Goal: Transaction & Acquisition: Purchase product/service

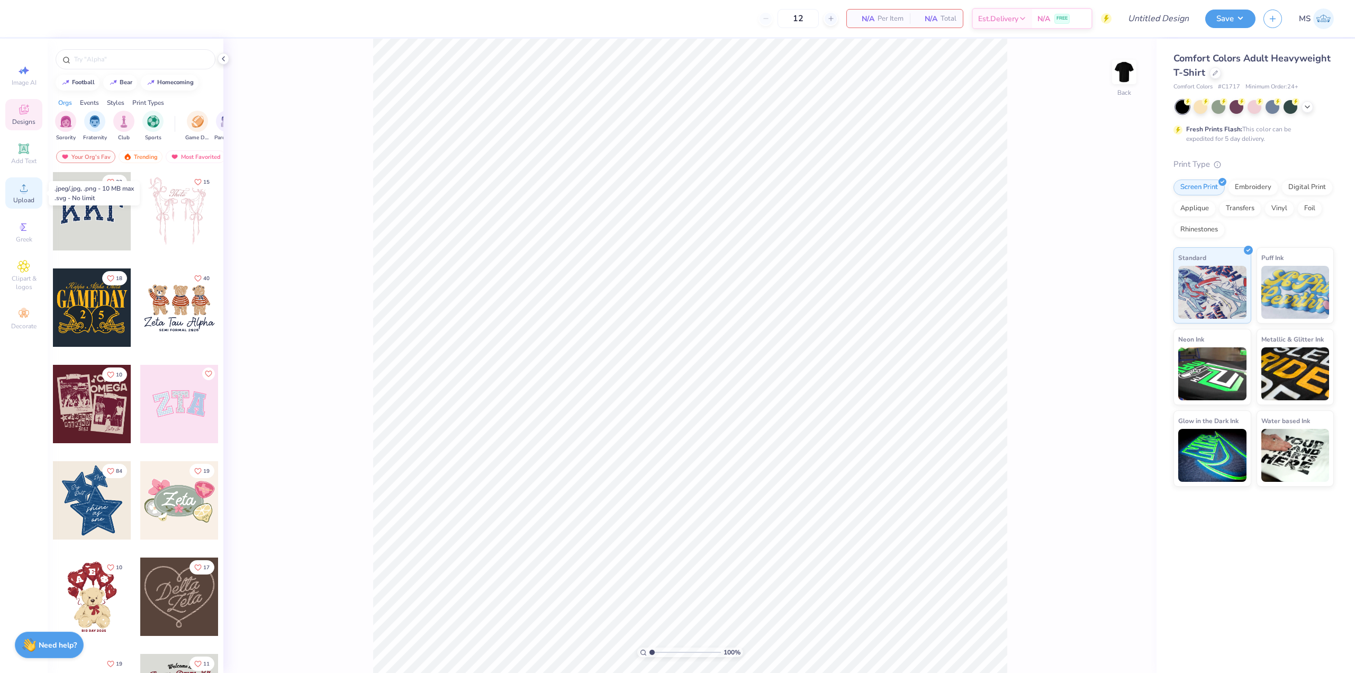
click at [26, 189] on icon at bounding box center [23, 188] width 13 height 13
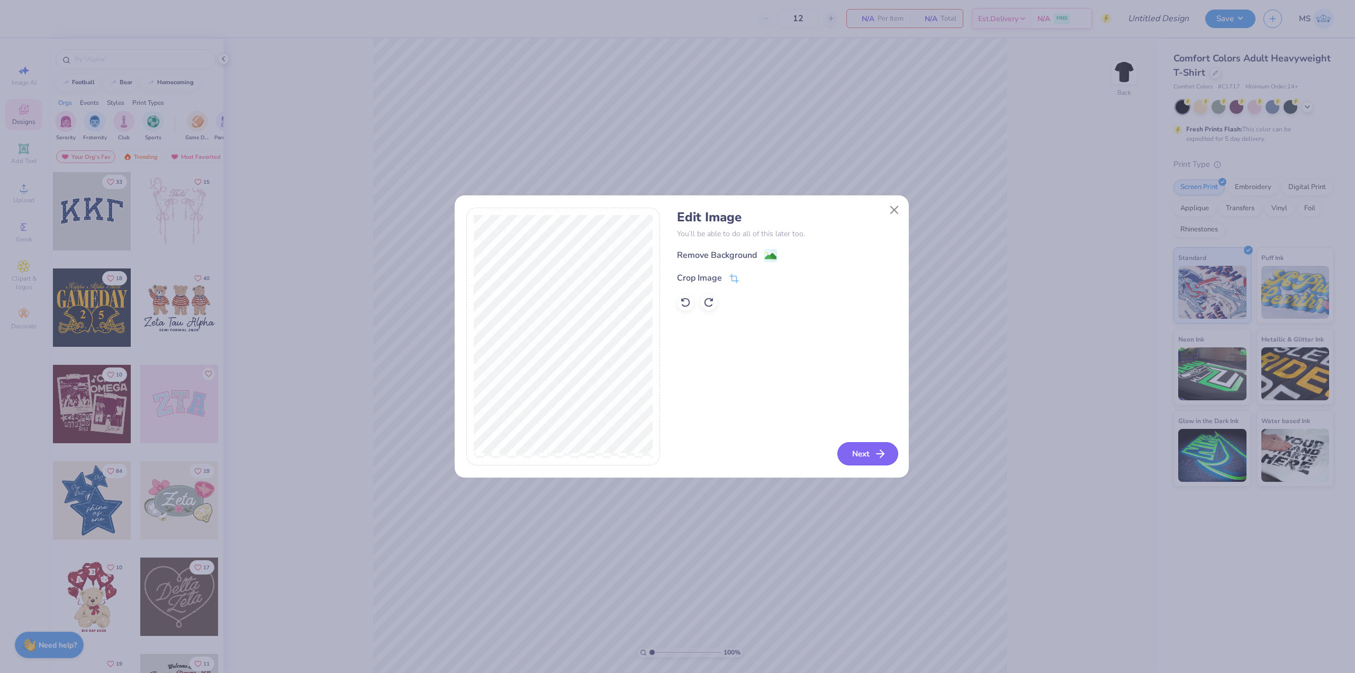
click at [870, 450] on button "Next" at bounding box center [867, 453] width 61 height 23
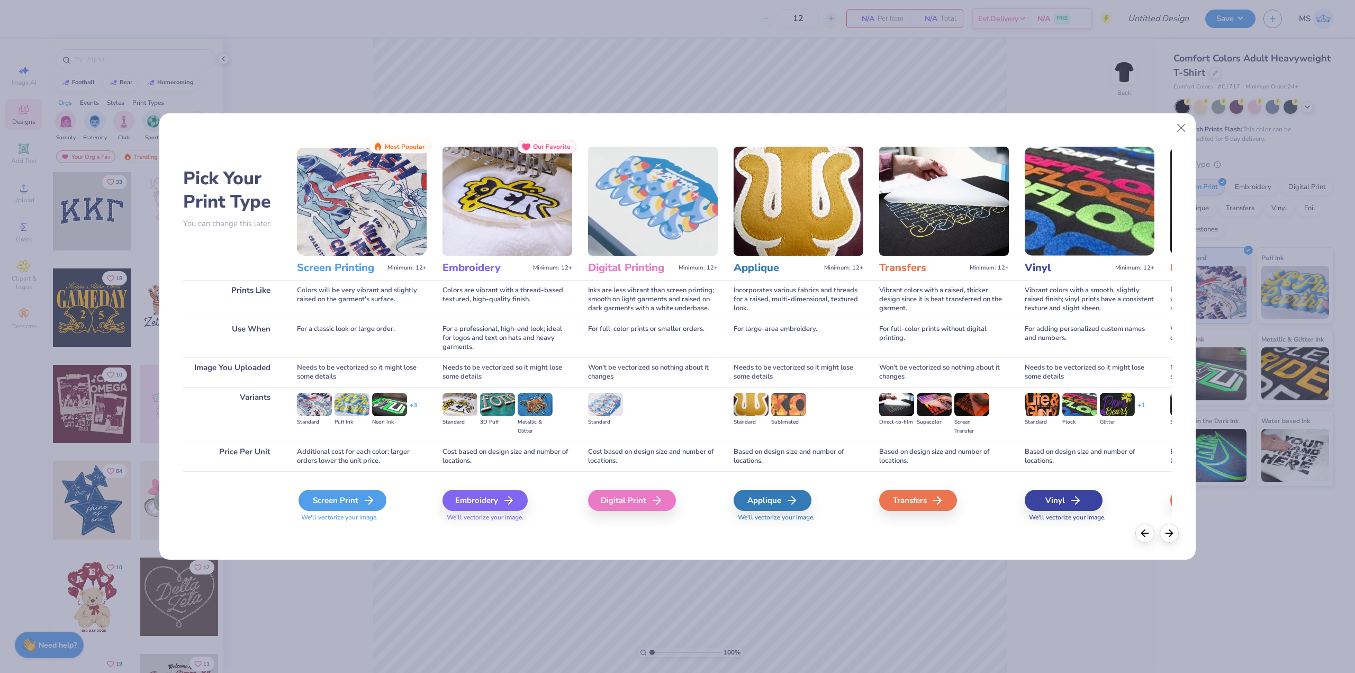
click at [358, 503] on div "Screen Print" at bounding box center [343, 500] width 88 height 21
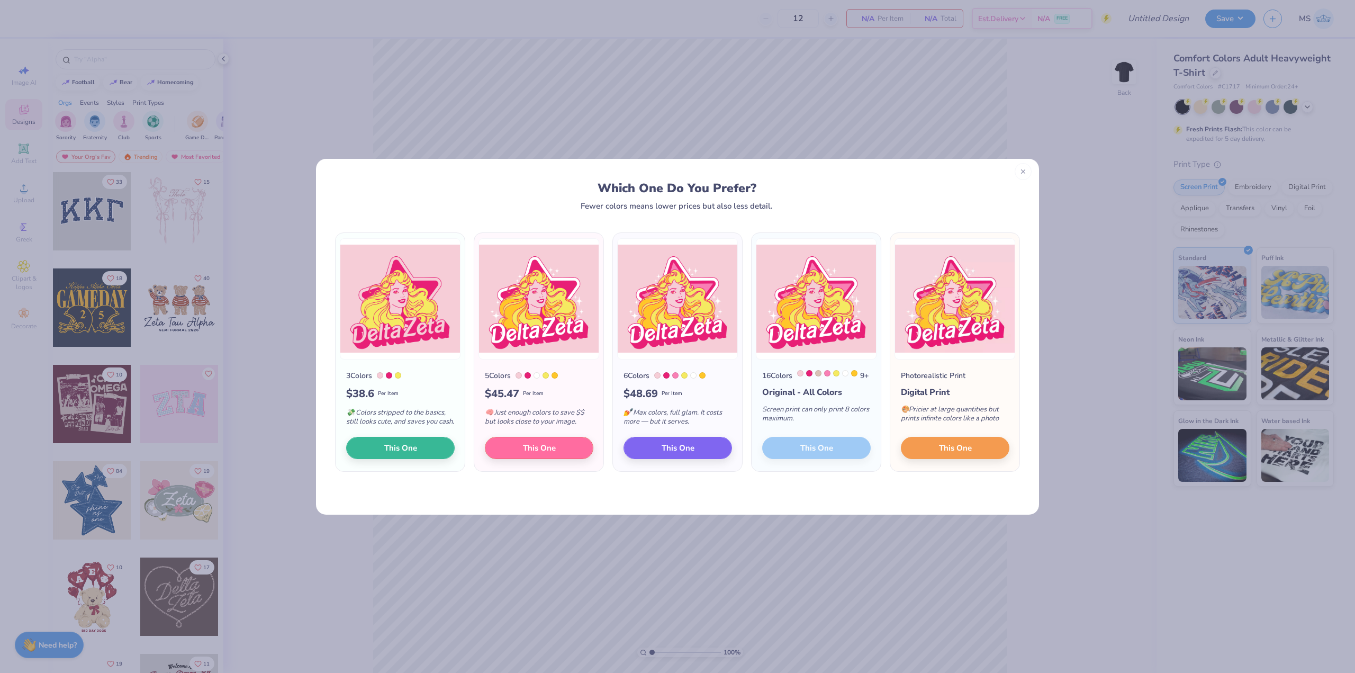
click at [1021, 177] on div at bounding box center [1023, 171] width 17 height 17
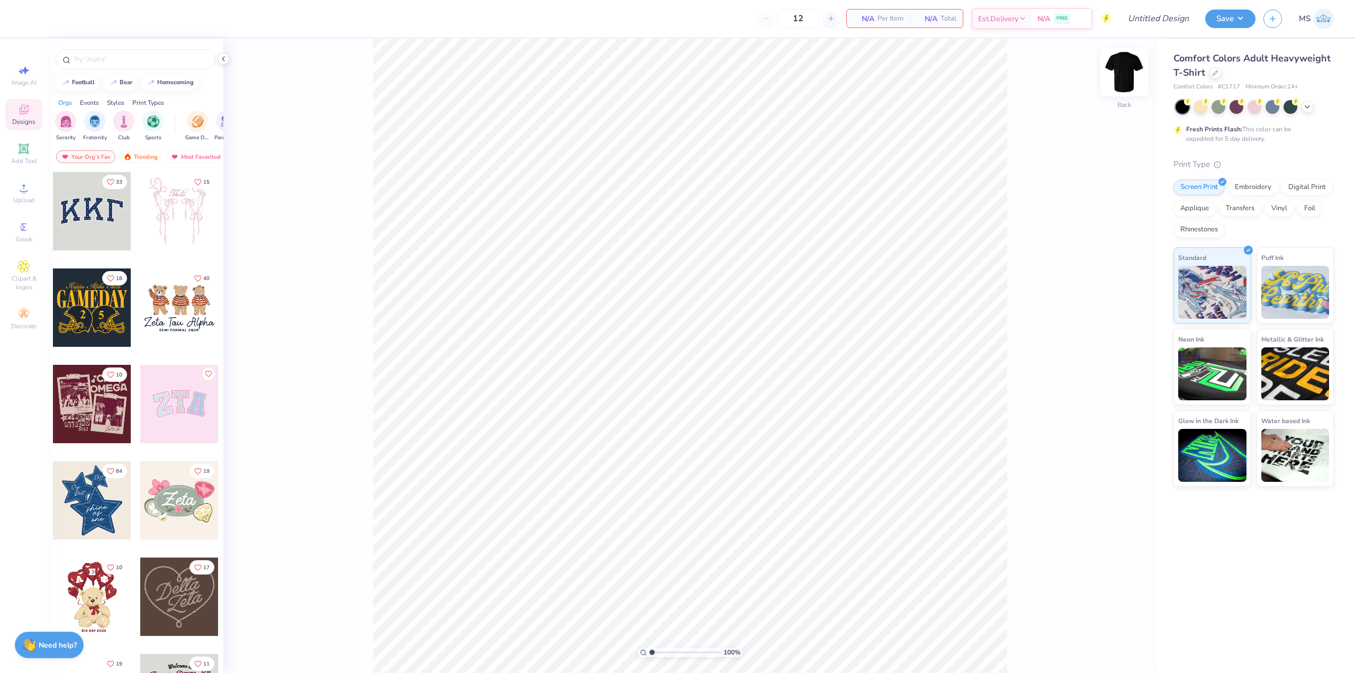
click at [1121, 74] on img at bounding box center [1124, 72] width 42 height 42
click at [30, 190] on div "Upload" at bounding box center [23, 192] width 37 height 31
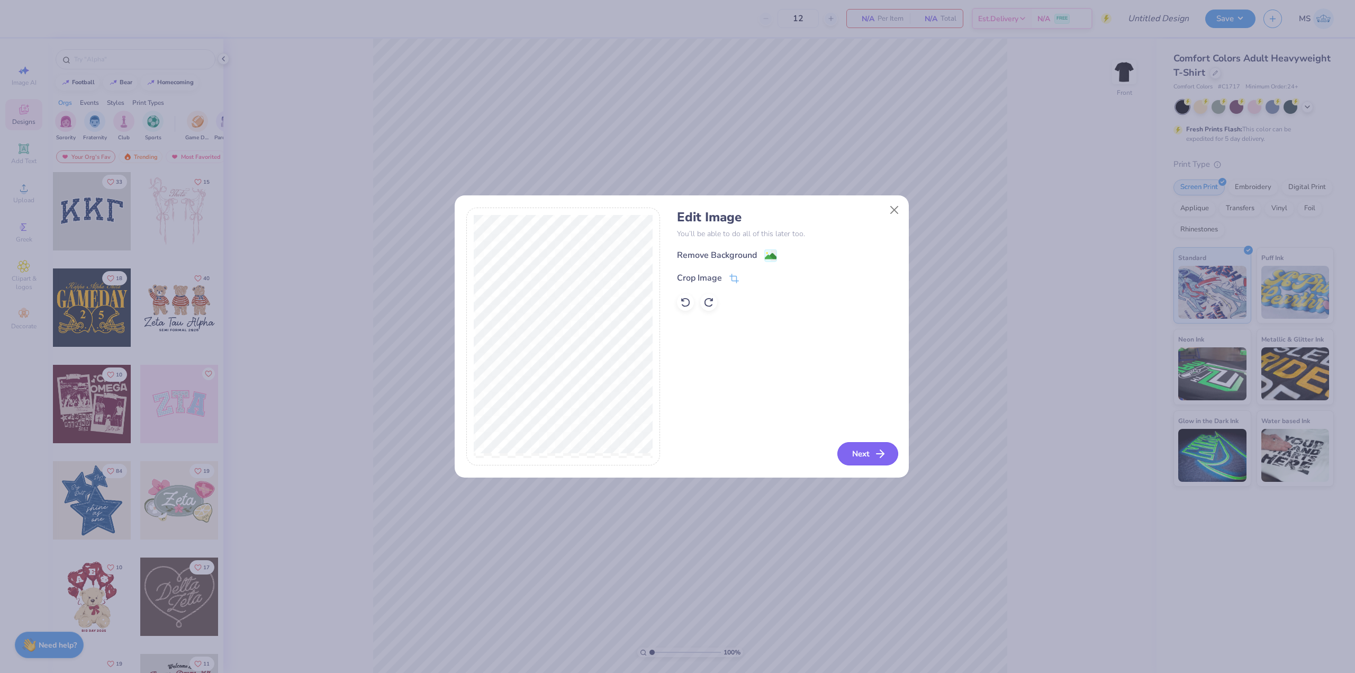
click at [865, 447] on button "Next" at bounding box center [867, 453] width 61 height 23
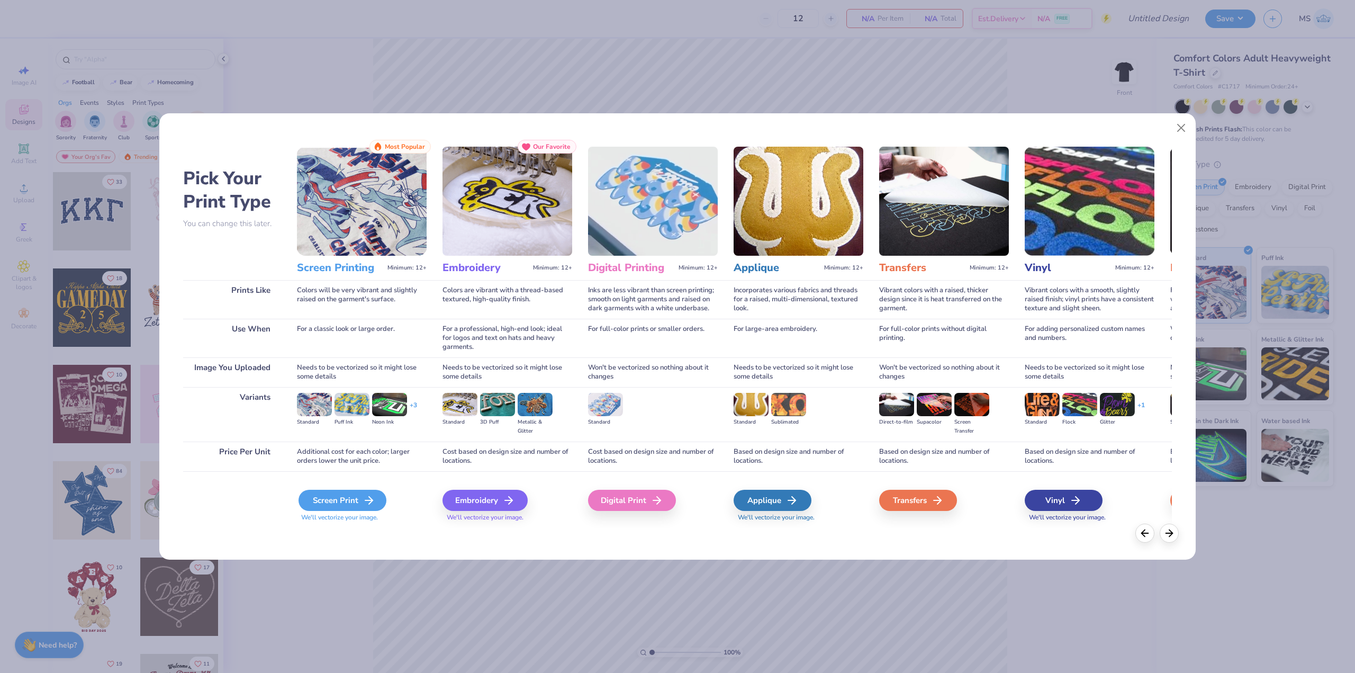
click at [350, 502] on div "Screen Print" at bounding box center [343, 500] width 88 height 21
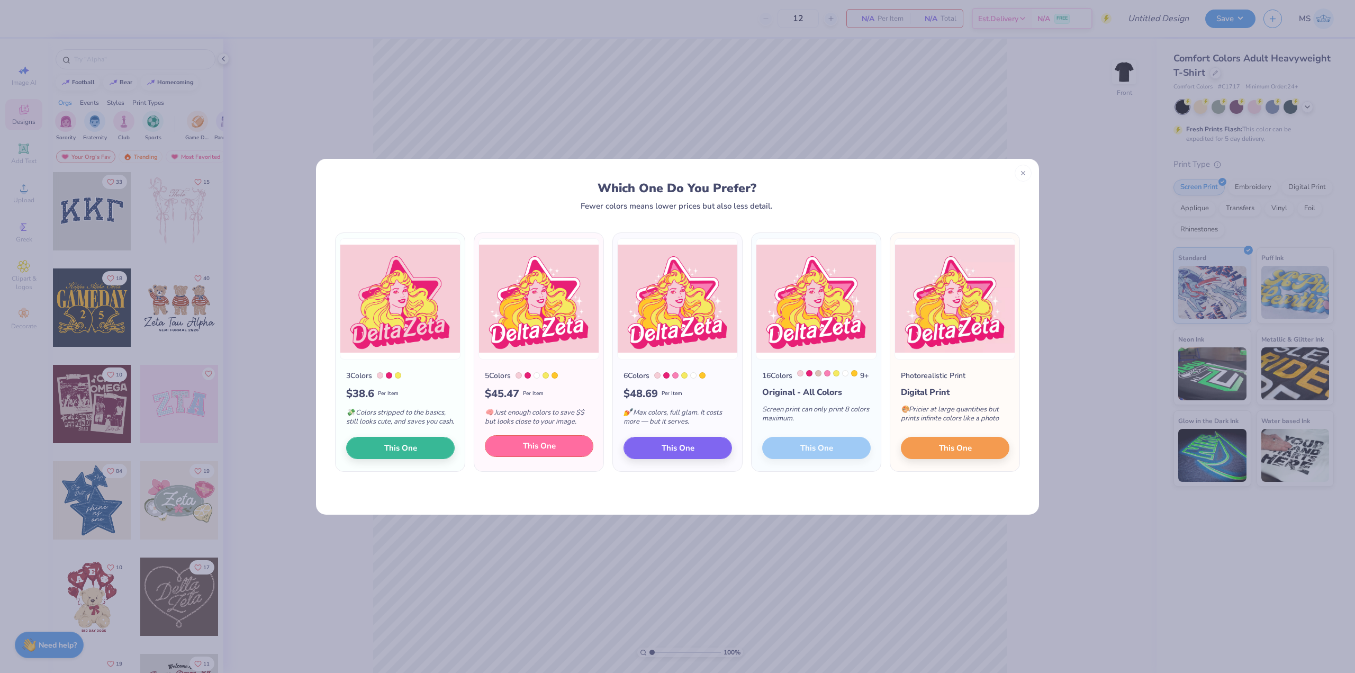
click at [561, 454] on button "This One" at bounding box center [539, 446] width 109 height 22
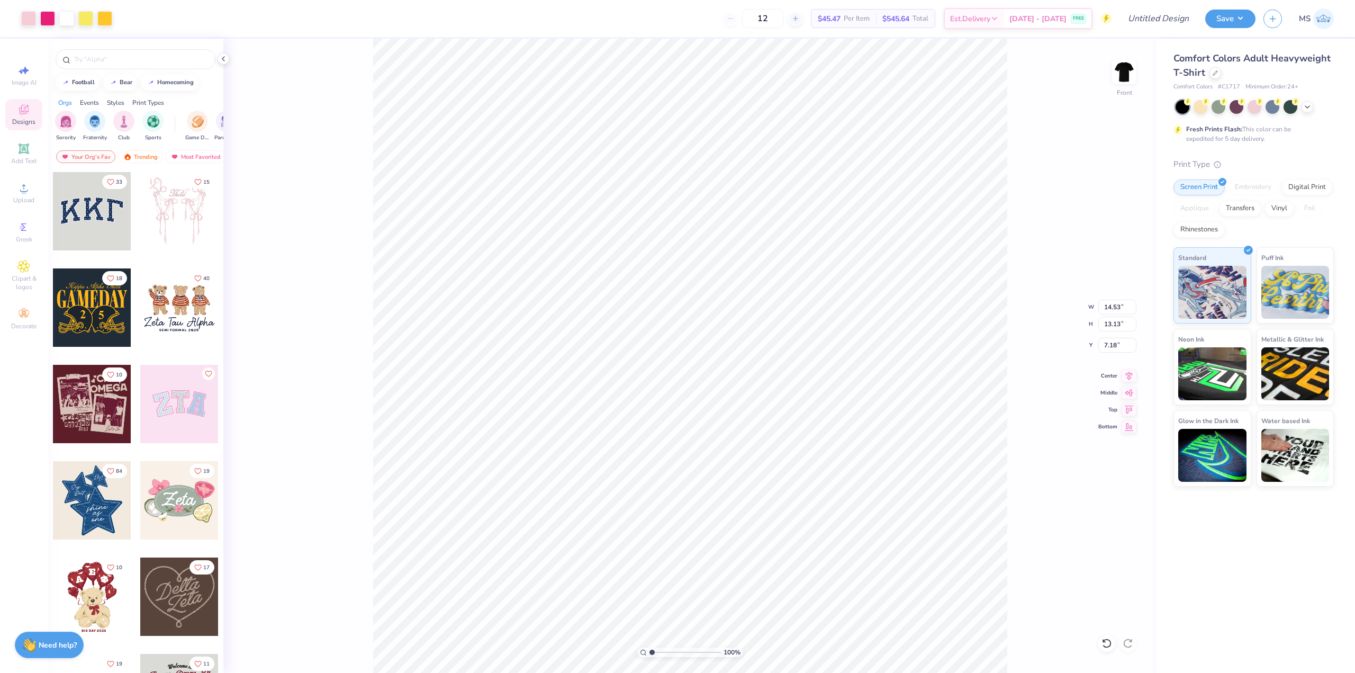
type input "1.22"
type input "11.65"
type input "10.52"
type input "2.31"
click at [1059, 402] on div "100 % Front W 11.65 11.65 " H 10.52 10.52 " Y 2.31 2.31 " Center Middle Top Bot…" at bounding box center [689, 356] width 933 height 634
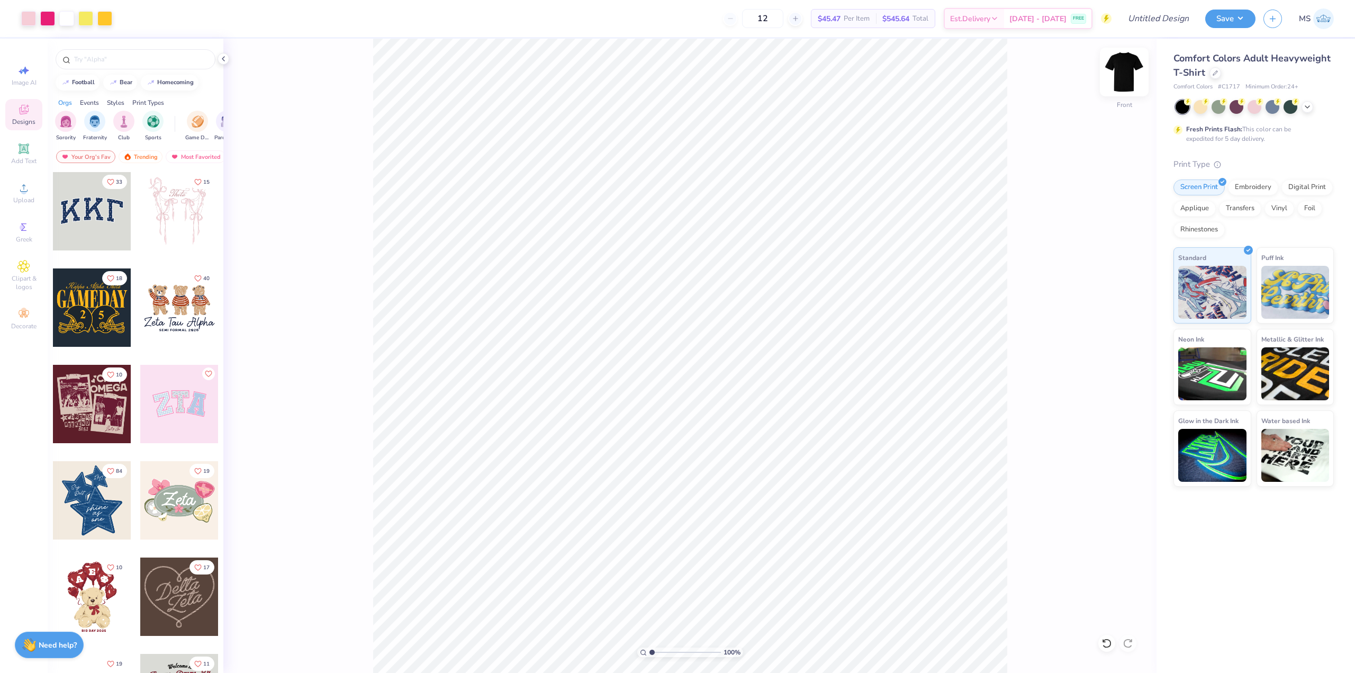
click at [1125, 77] on img at bounding box center [1124, 72] width 42 height 42
click at [33, 191] on div "Upload" at bounding box center [23, 192] width 37 height 31
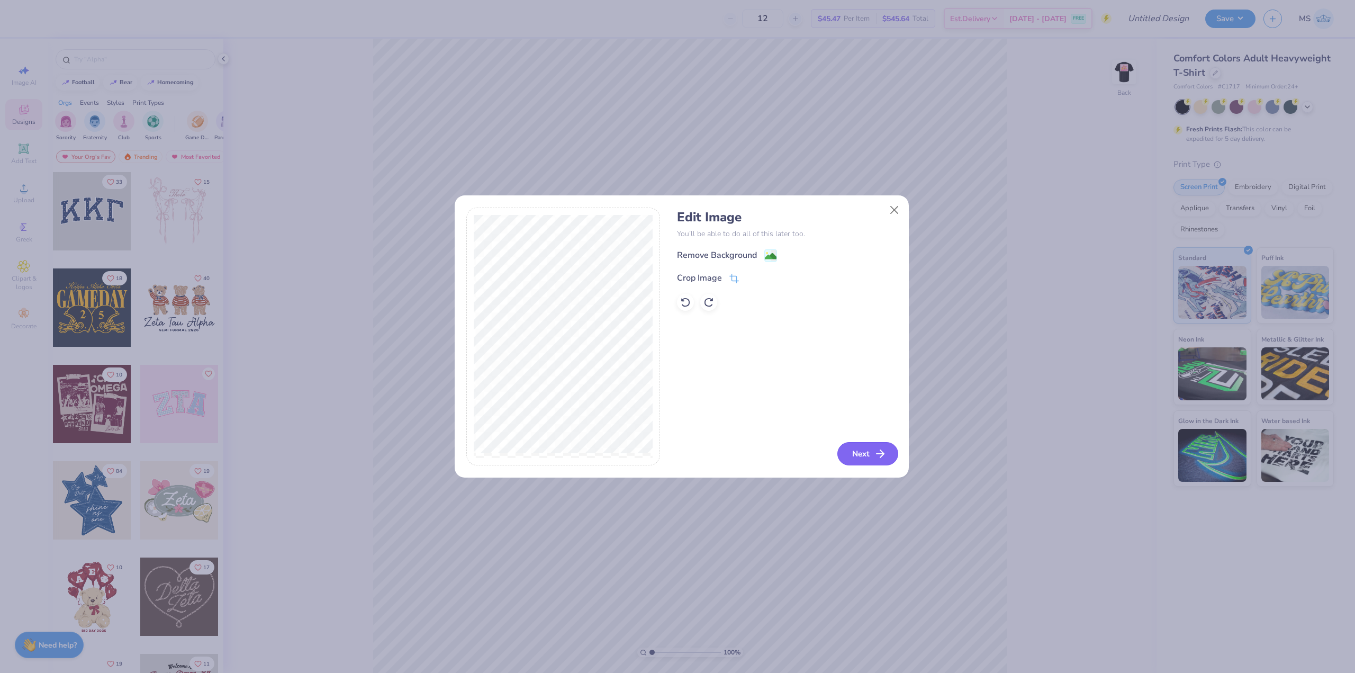
click at [872, 447] on button "Next" at bounding box center [867, 453] width 61 height 23
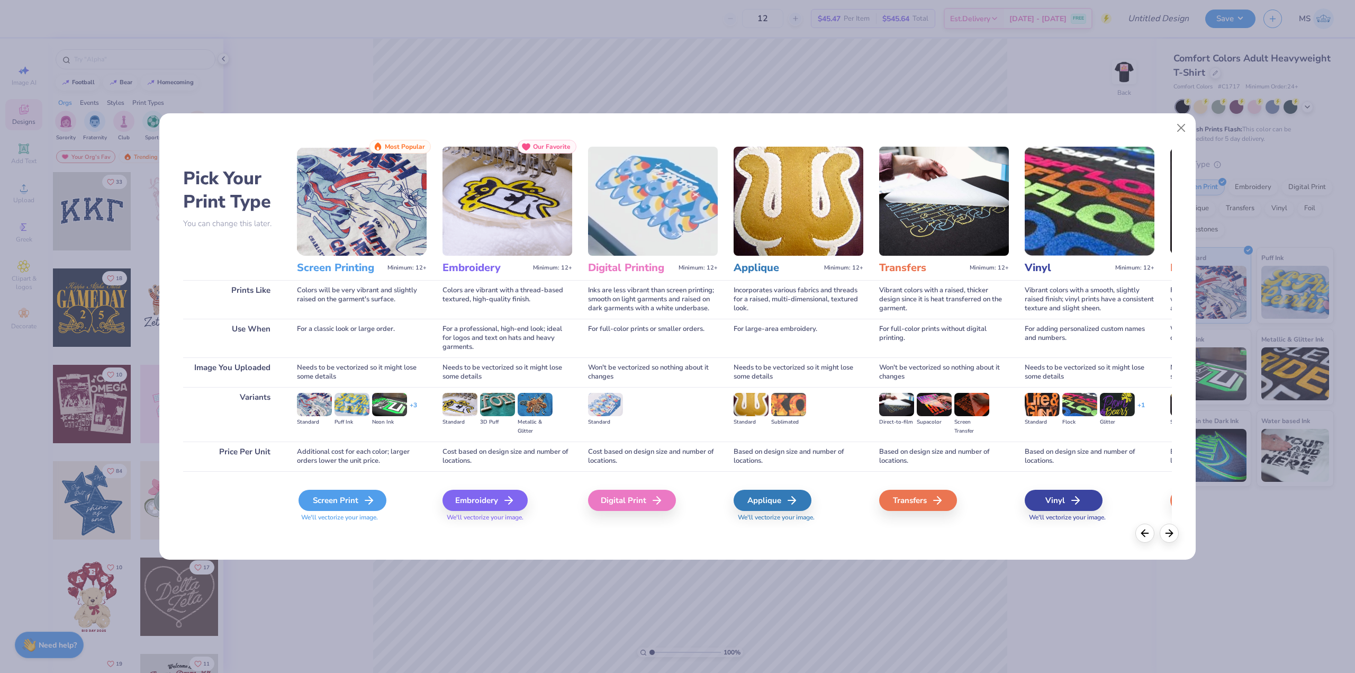
click at [342, 499] on div "Screen Print" at bounding box center [343, 500] width 88 height 21
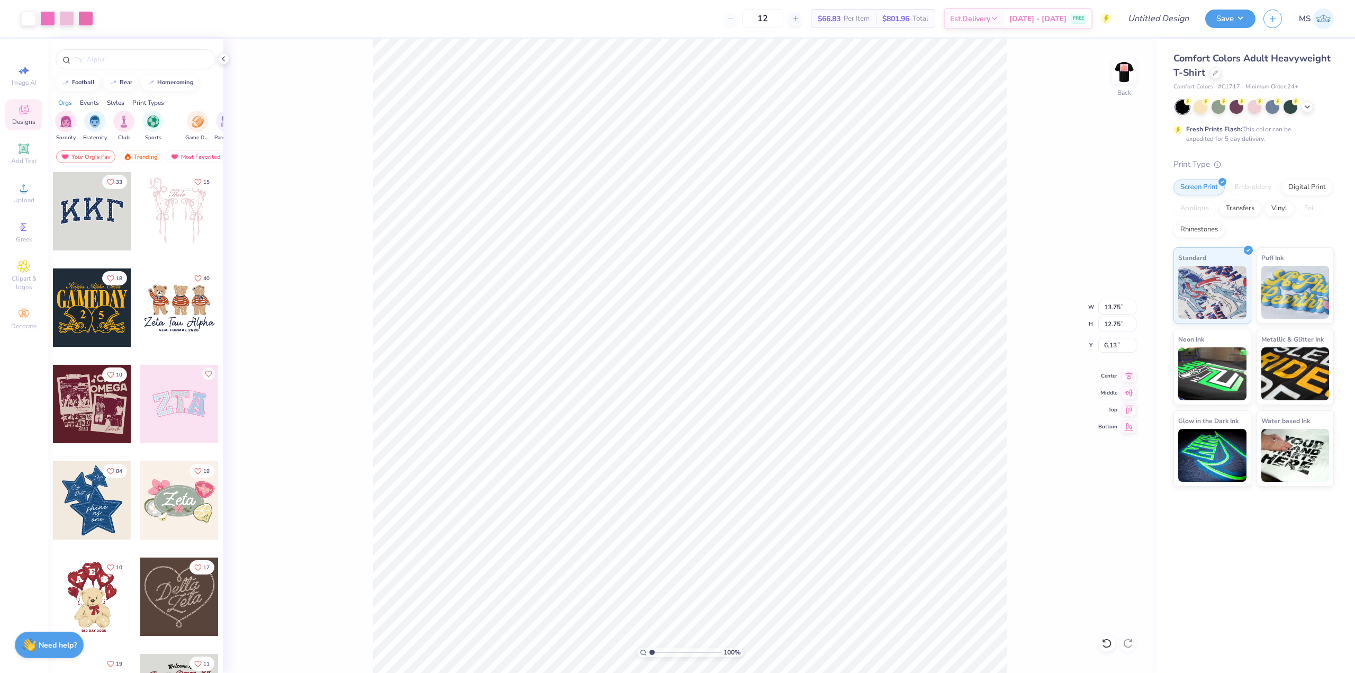
type input "10.36"
type input "9.60"
type input "0.92"
click at [1012, 403] on div "100 % Back W 10.36 10.36 " H 9.60 9.60 " Y 0.92 0.92 " Center Middle Top Bottom" at bounding box center [689, 356] width 933 height 634
click at [1177, 19] on input "Design Title" at bounding box center [1146, 18] width 104 height 21
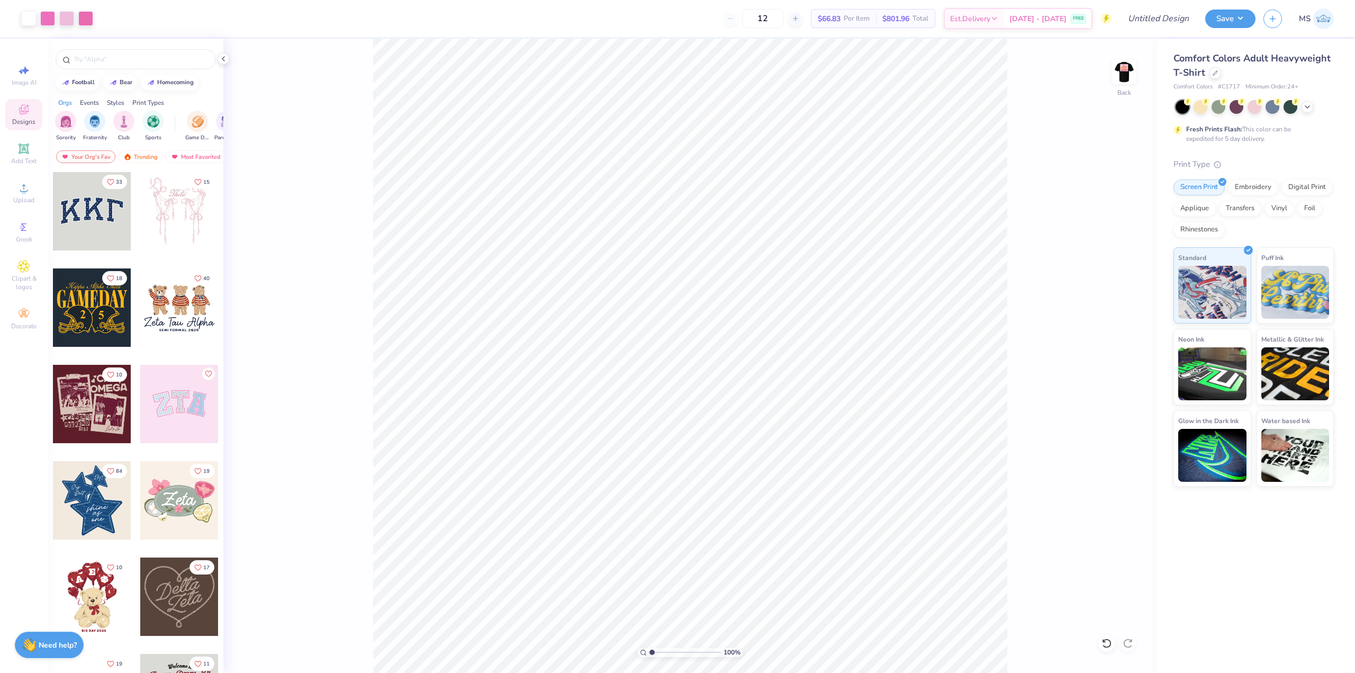
click at [1104, 104] on div "100 % Back" at bounding box center [689, 356] width 933 height 634
click at [1227, 22] on button "Save" at bounding box center [1230, 17] width 50 height 19
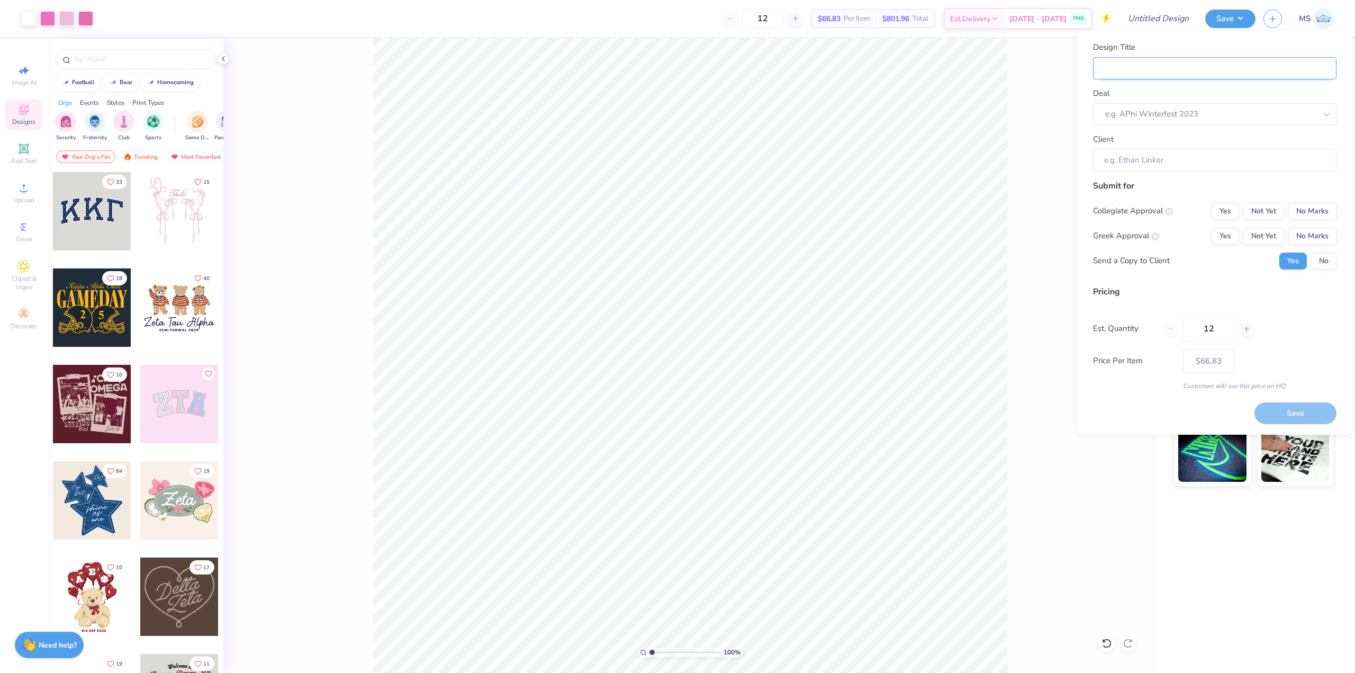
click at [1158, 69] on input "Design Title" at bounding box center [1215, 68] width 244 height 23
click at [1186, 128] on div "Design Title Deal e.g. APhi Winterfest 2023 Client" at bounding box center [1215, 106] width 244 height 130
click at [1189, 115] on div at bounding box center [1200, 114] width 190 height 14
click at [1205, 142] on div "No matching deals found" at bounding box center [1215, 141] width 244 height 19
click at [1206, 114] on div at bounding box center [1210, 114] width 211 height 14
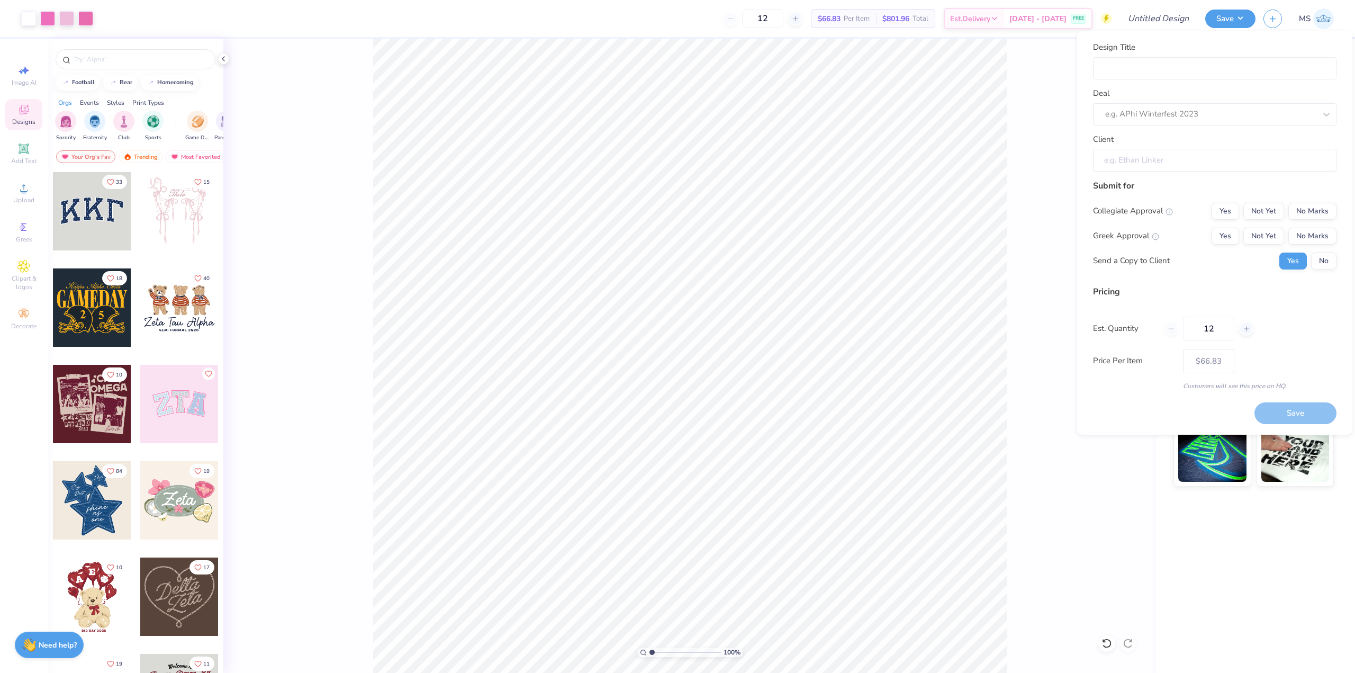
click at [1203, 158] on input "Client" at bounding box center [1215, 160] width 244 height 23
click at [1029, 157] on div "100 % Back" at bounding box center [689, 356] width 933 height 634
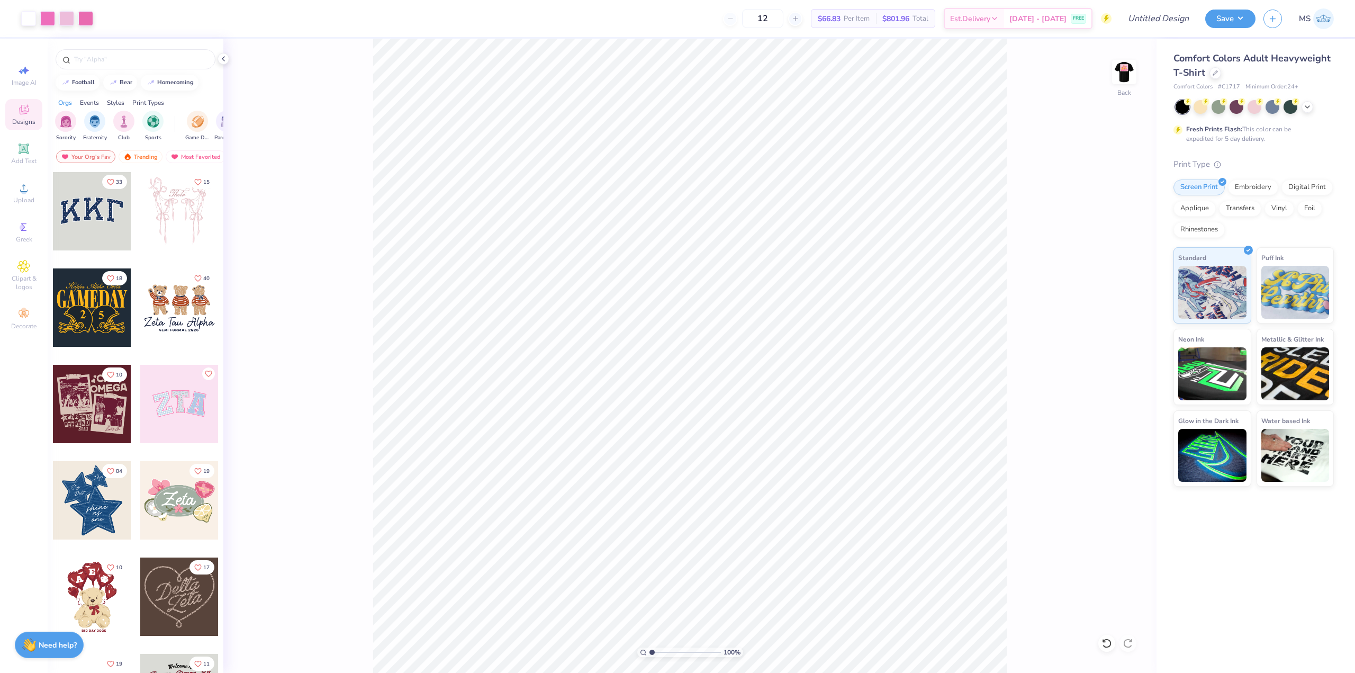
click at [864, 20] on span "Per Item" at bounding box center [857, 18] width 26 height 11
click at [909, 16] on span "$801.96" at bounding box center [895, 18] width 27 height 11
click at [783, 18] on input "12" at bounding box center [762, 18] width 41 height 19
drag, startPoint x: 790, startPoint y: 18, endPoint x: 765, endPoint y: 19, distance: 25.4
click at [765, 19] on input "12" at bounding box center [762, 18] width 41 height 19
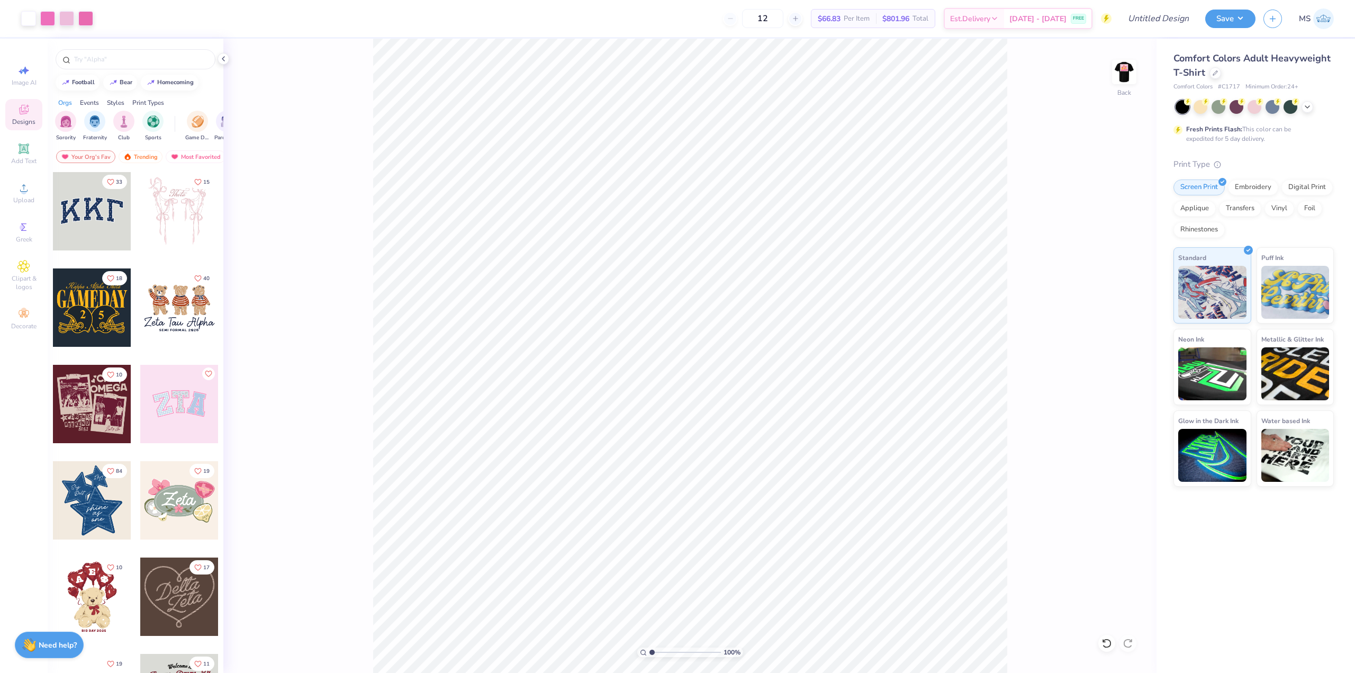
click at [841, 17] on span "$66.83" at bounding box center [829, 18] width 23 height 11
click at [928, 19] on span "Total" at bounding box center [921, 18] width 16 height 11
click at [781, 19] on input "12" at bounding box center [762, 18] width 41 height 19
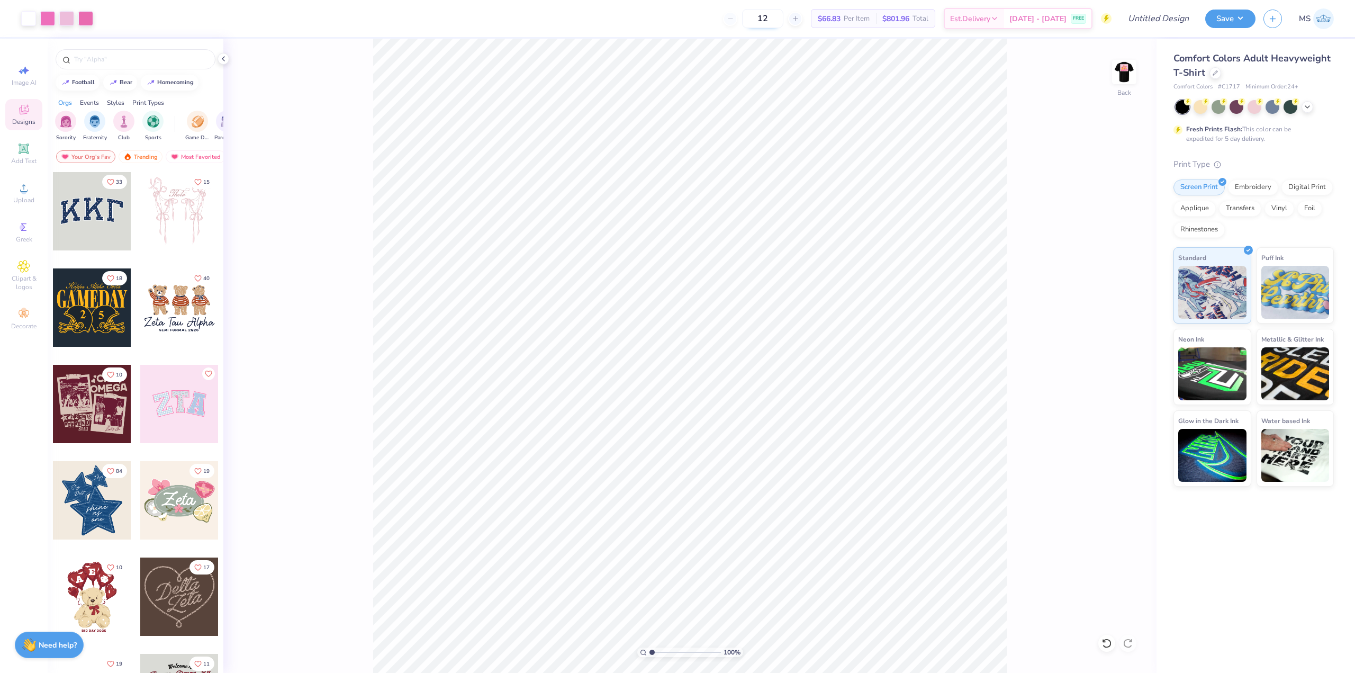
click at [783, 19] on input "12" at bounding box center [762, 18] width 41 height 19
drag, startPoint x: 784, startPoint y: 19, endPoint x: 766, endPoint y: 21, distance: 18.1
click at [766, 21] on input "12" at bounding box center [762, 18] width 41 height 19
type input "150"
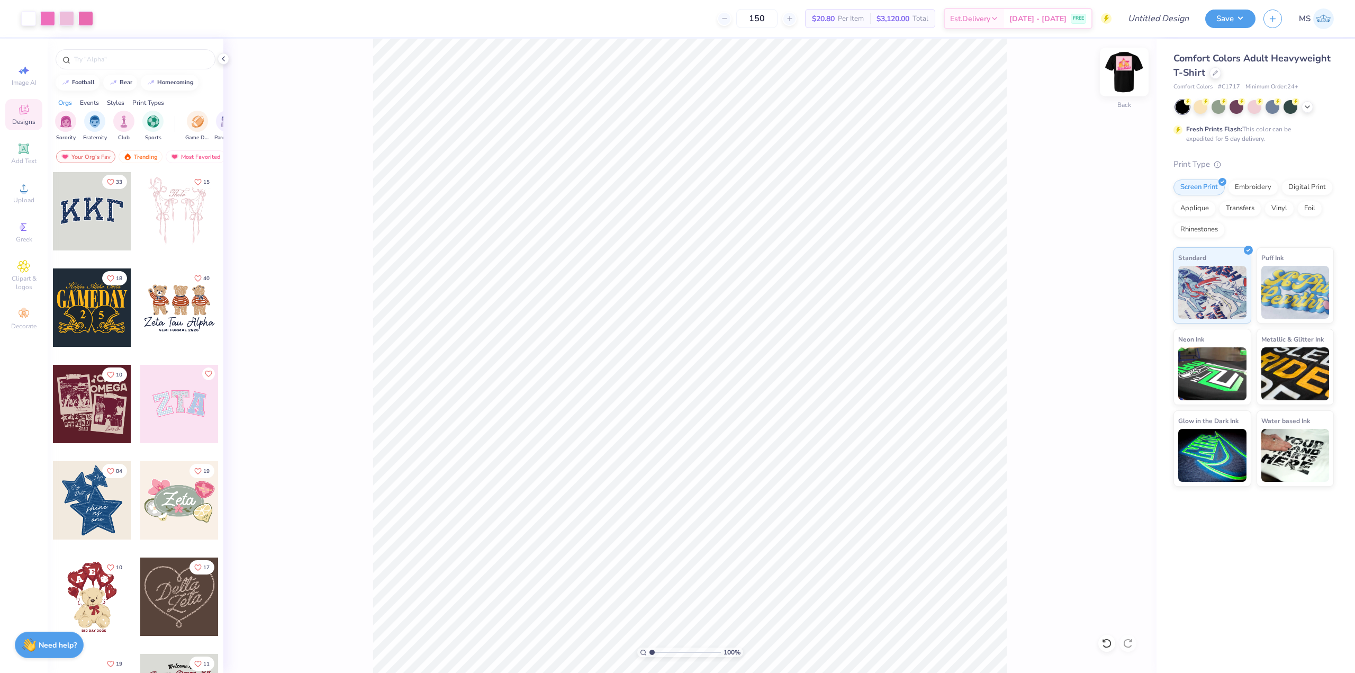
click at [1124, 83] on img at bounding box center [1124, 72] width 42 height 42
click at [1117, 84] on img at bounding box center [1124, 72] width 42 height 42
click at [1114, 74] on img at bounding box center [1124, 72] width 42 height 42
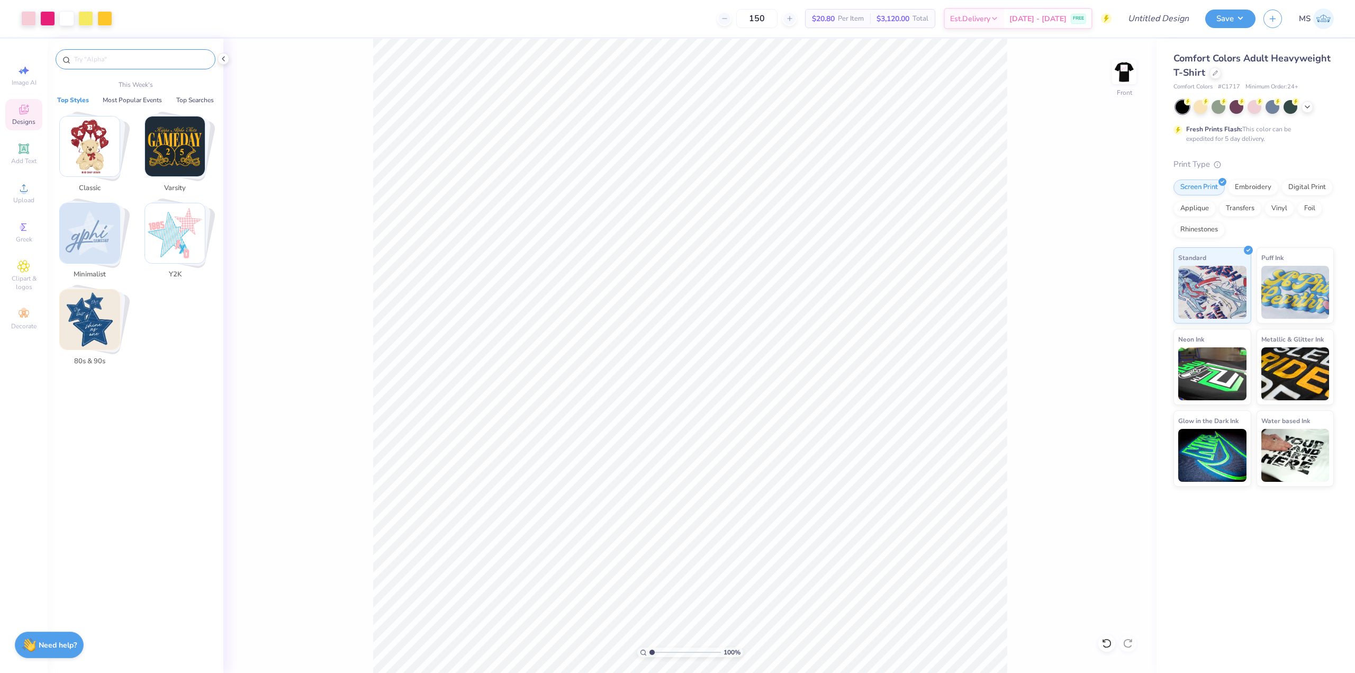
click at [139, 59] on input "text" at bounding box center [141, 59] width 136 height 11
paste input "WashU"
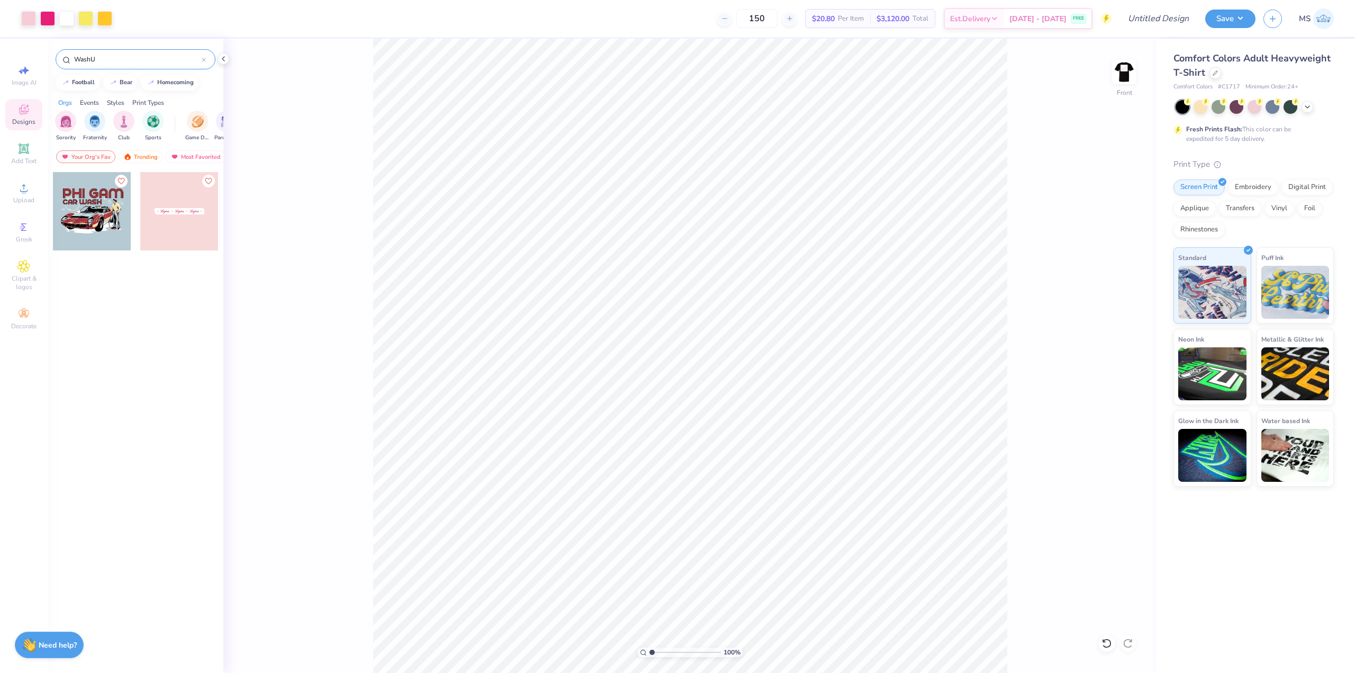
type input "WashU"
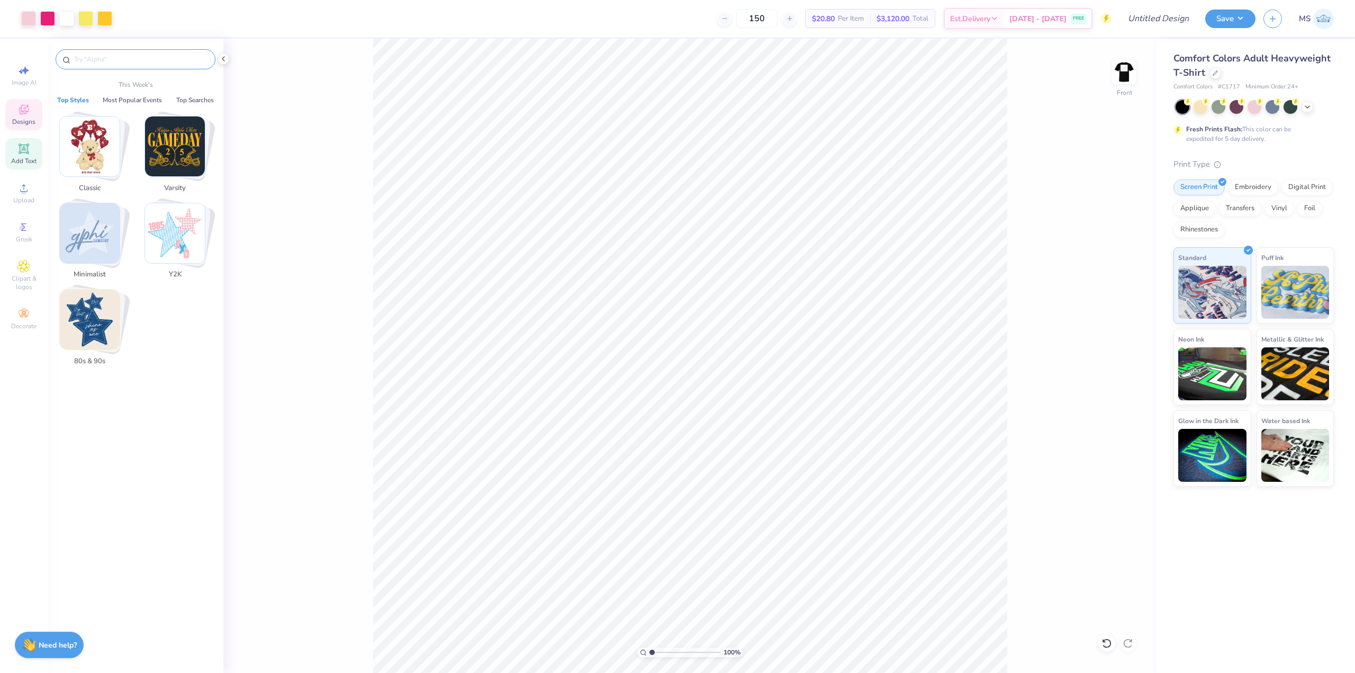
click at [25, 154] on icon at bounding box center [23, 148] width 13 height 13
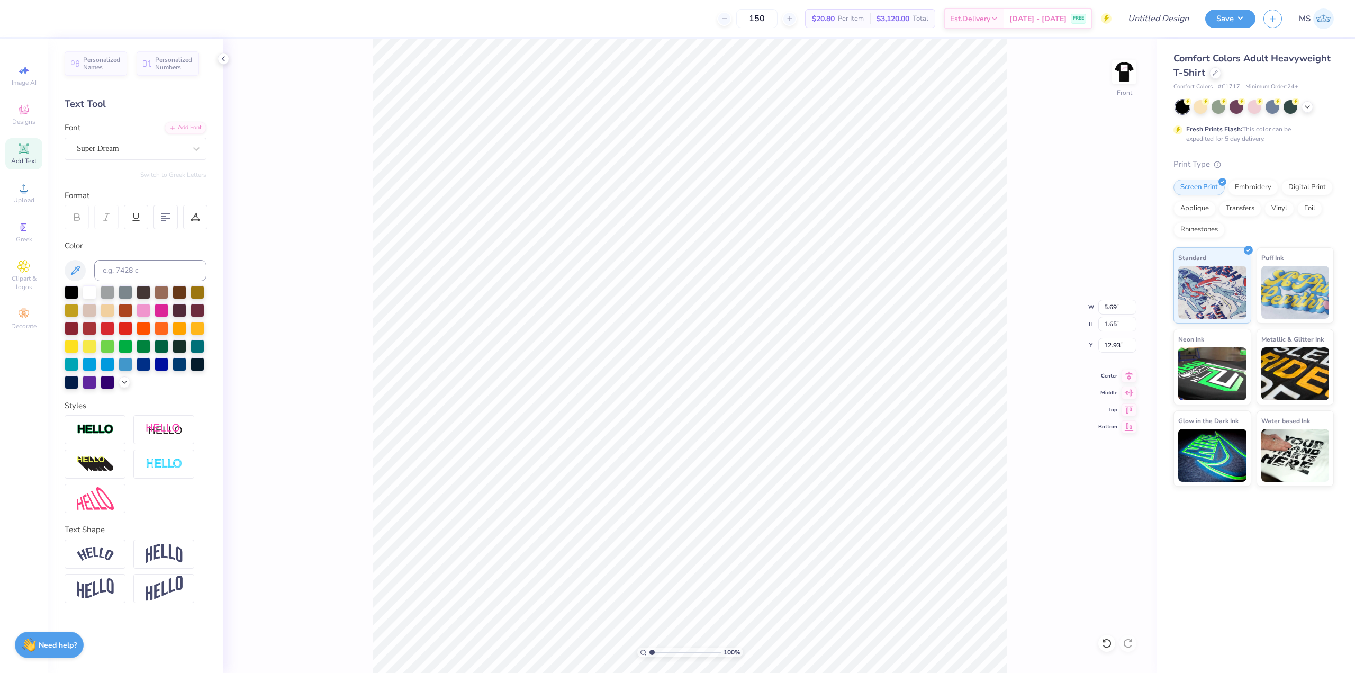
scroll to position [9, 2]
paste textarea "WashU"
type textarea "WashU"
type input "14.42"
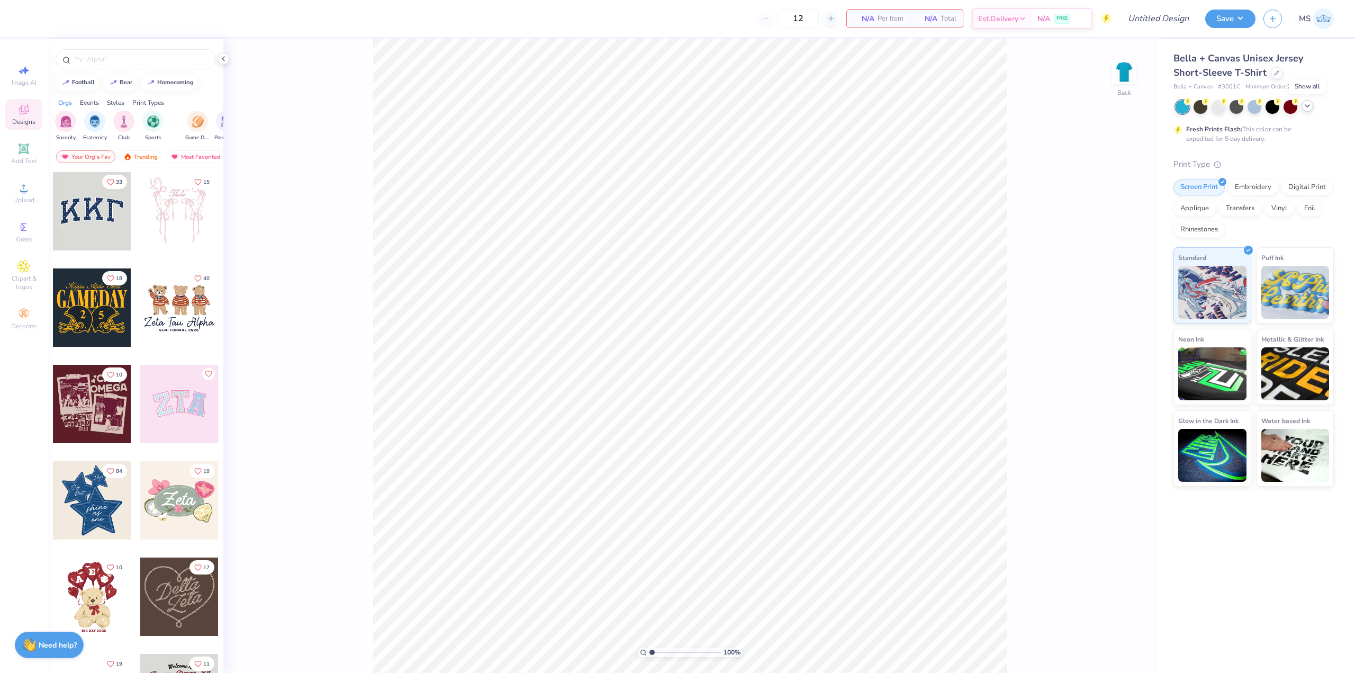
click at [1306, 106] on polyline at bounding box center [1307, 106] width 4 height 2
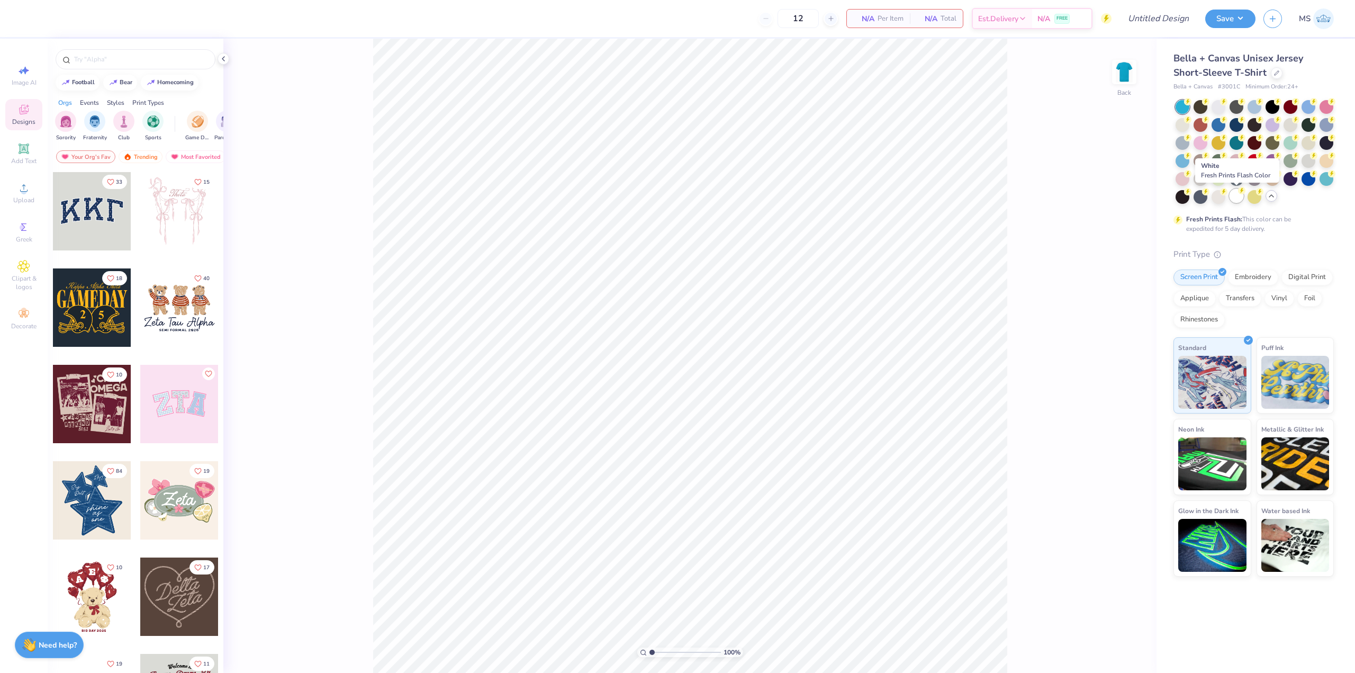
click at [1232, 195] on div at bounding box center [1237, 196] width 14 height 14
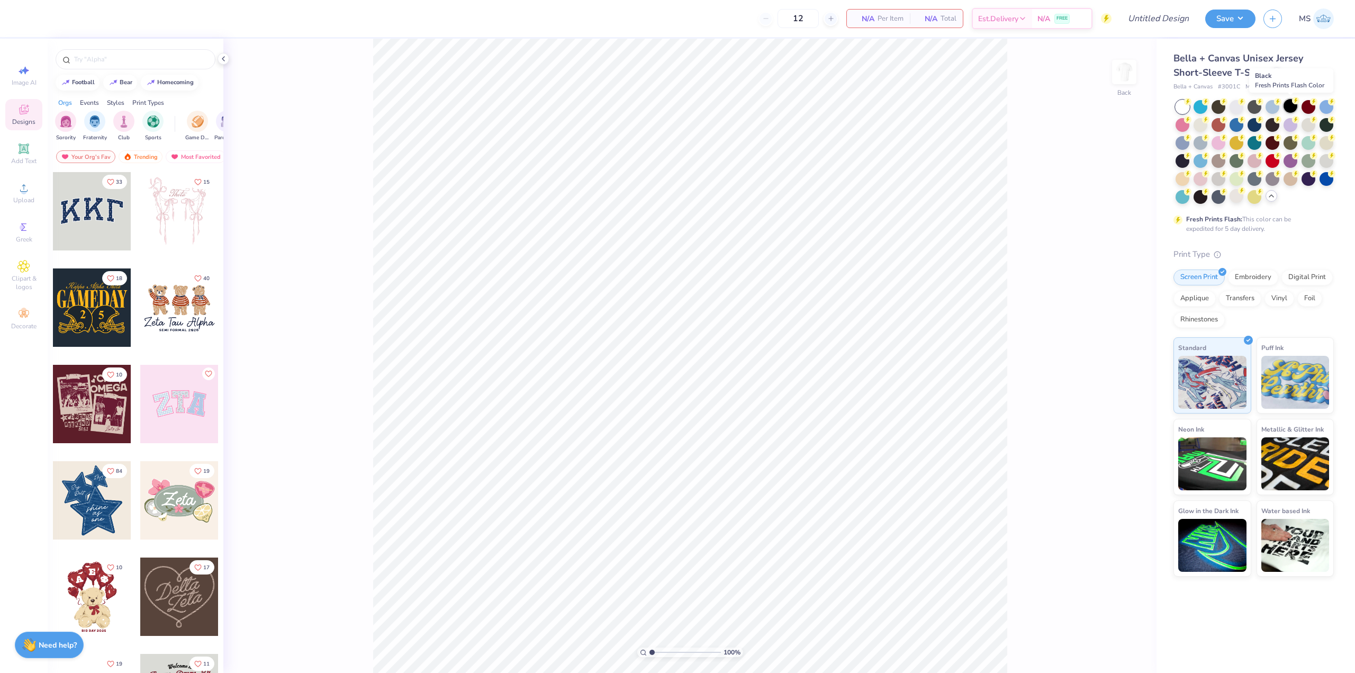
click at [1291, 105] on div at bounding box center [1291, 106] width 14 height 14
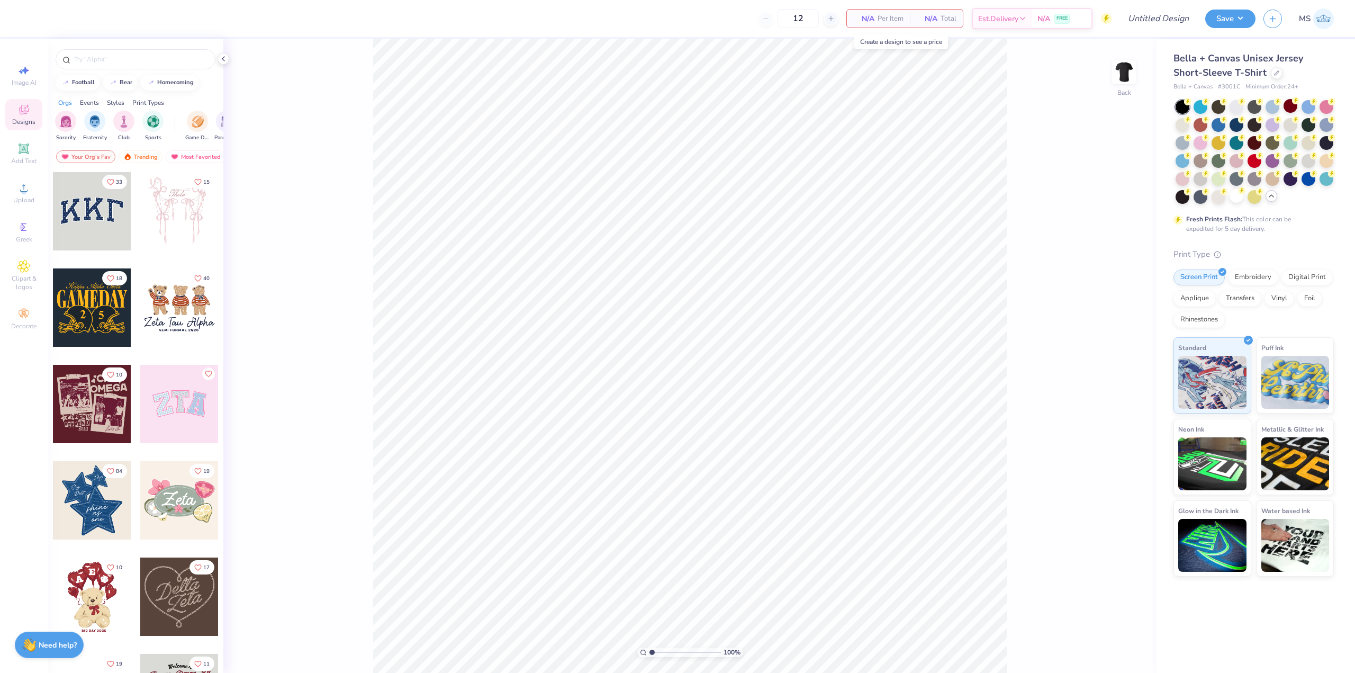
click at [886, 20] on span "Per Item" at bounding box center [891, 18] width 26 height 11
click at [806, 15] on input "12" at bounding box center [798, 18] width 41 height 19
click at [795, 16] on input "12" at bounding box center [798, 18] width 41 height 19
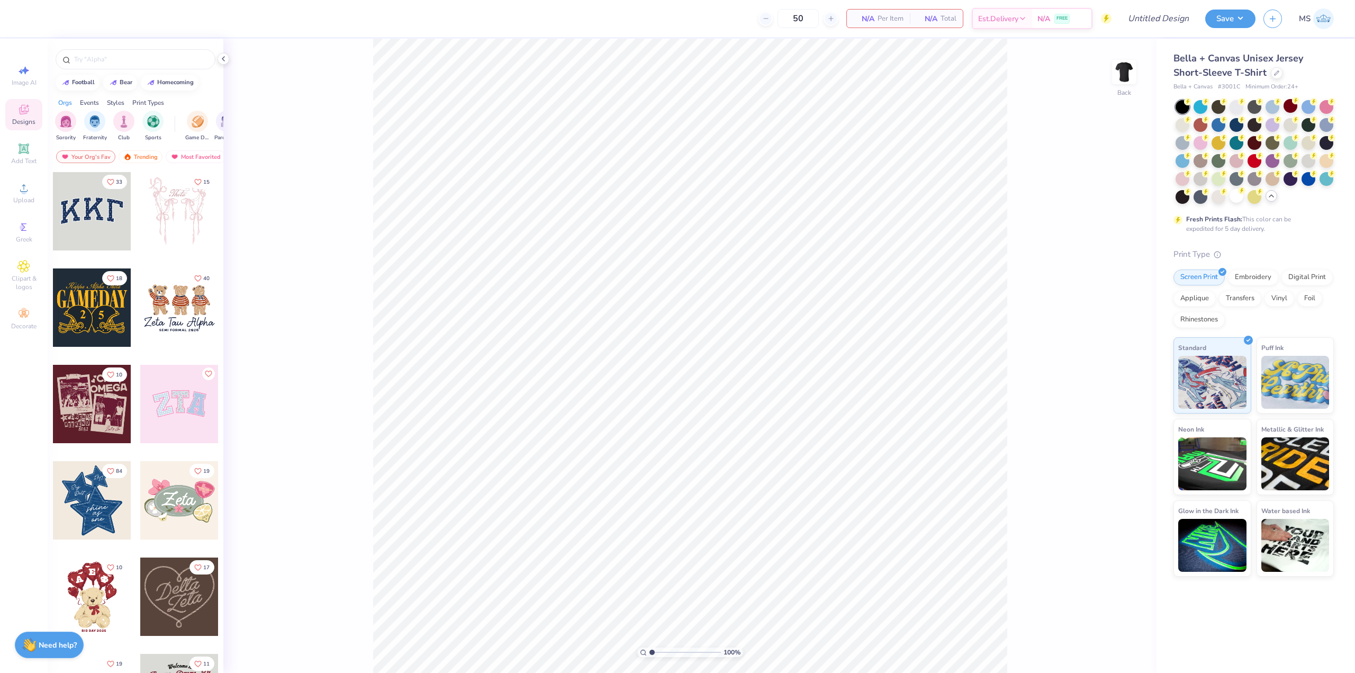
type input "50"
click at [1019, 67] on div "100 % Back" at bounding box center [689, 356] width 933 height 634
click at [1025, 16] on icon at bounding box center [1022, 20] width 8 height 8
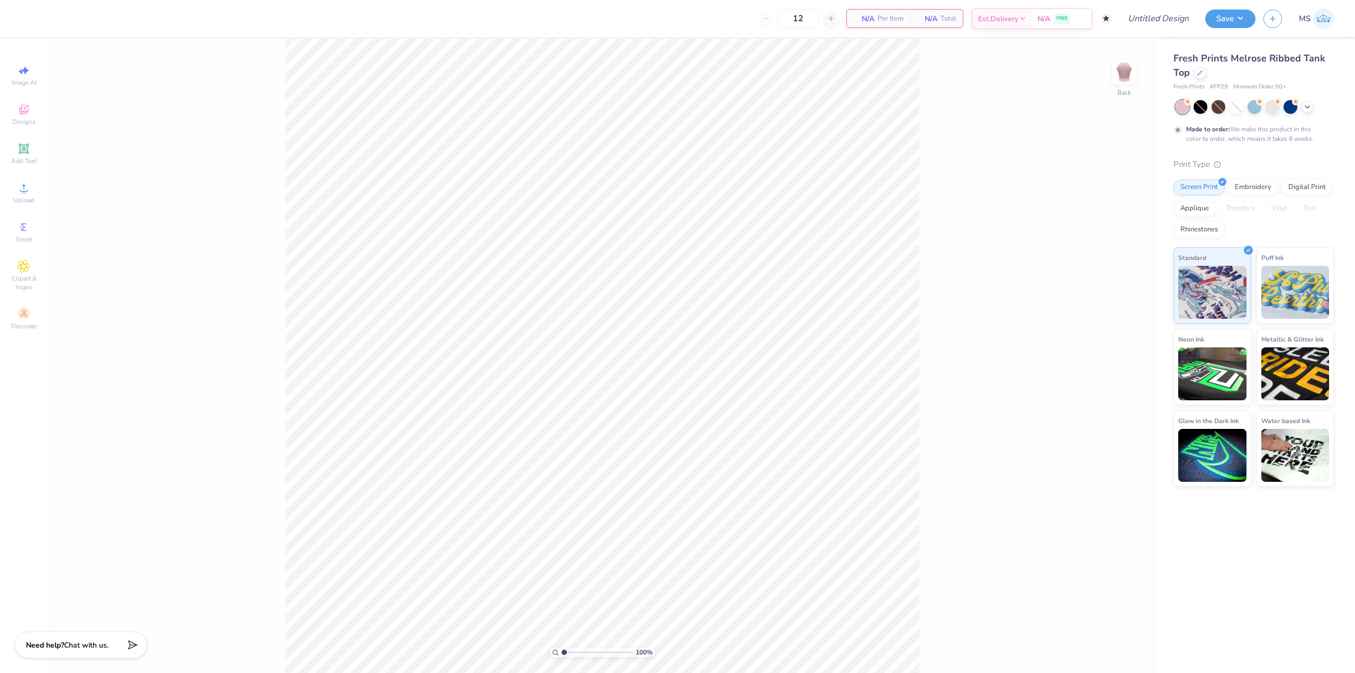
type input "50"
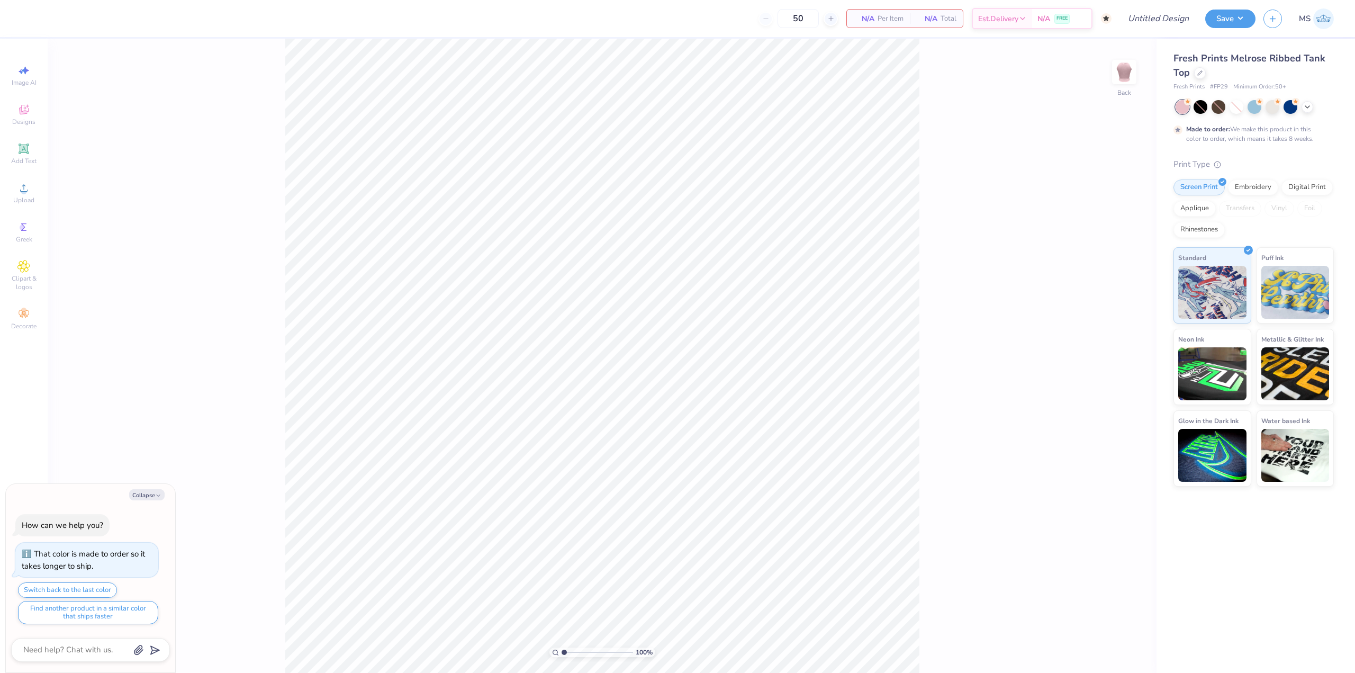
scroll to position [21, 0]
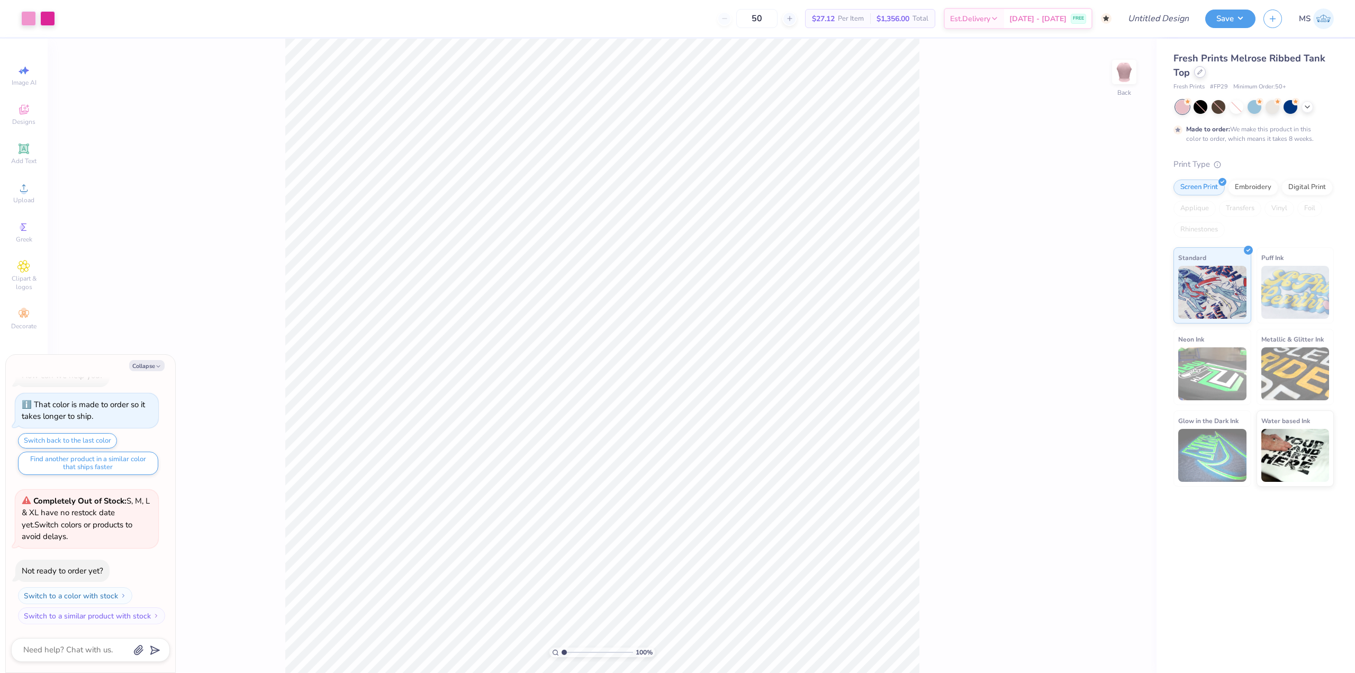
click at [1201, 74] on icon at bounding box center [1199, 71] width 5 height 5
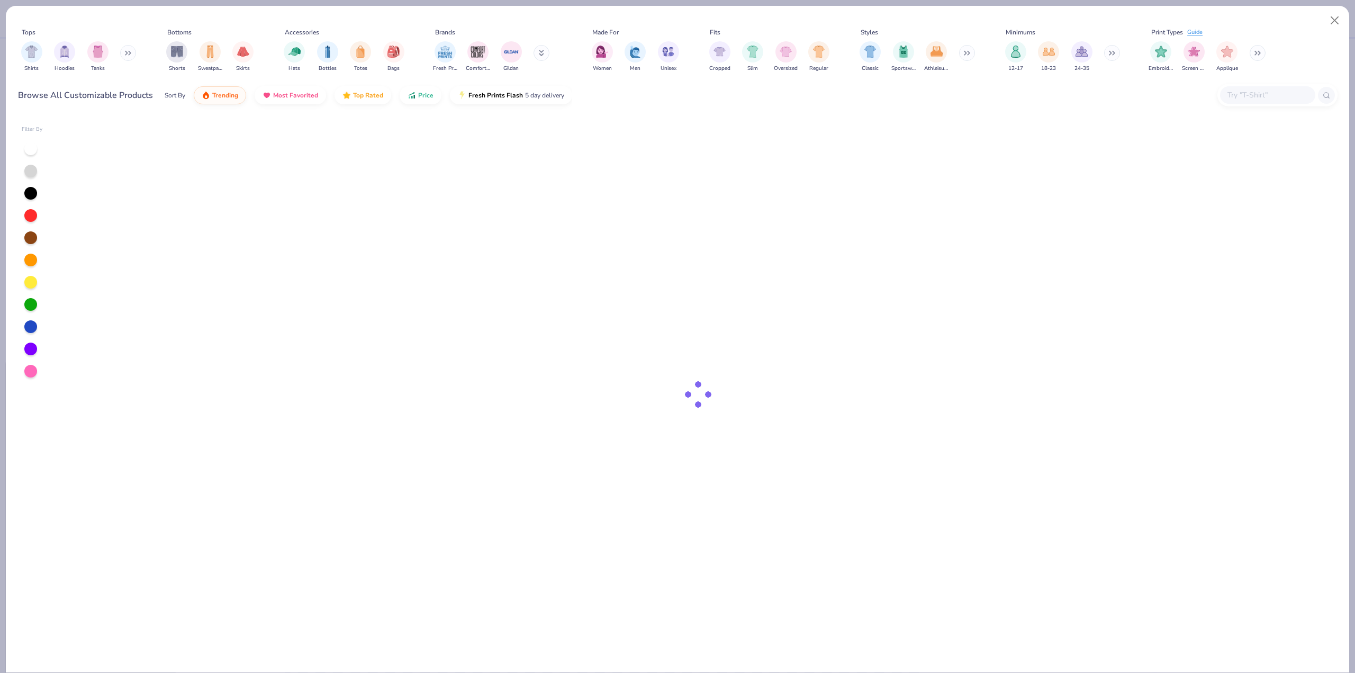
type textarea "x"
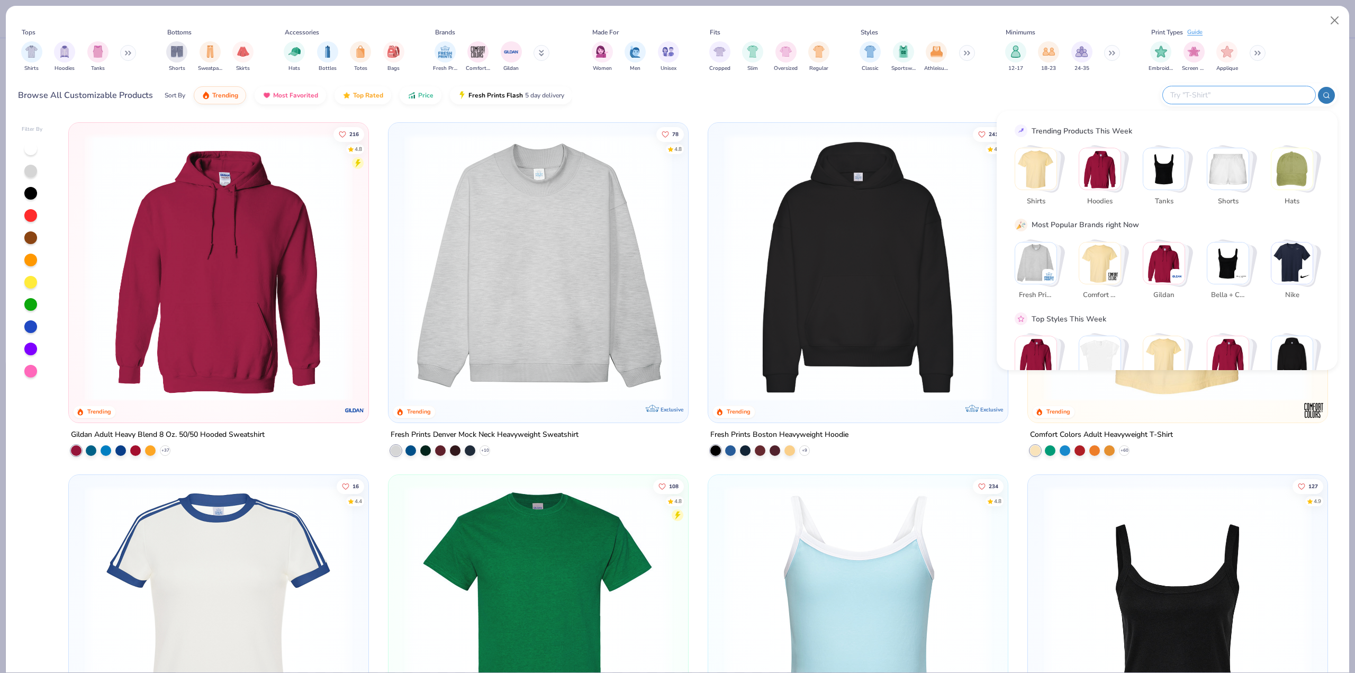
click at [1276, 89] on input "text" at bounding box center [1238, 95] width 139 height 12
paste input "3001C"
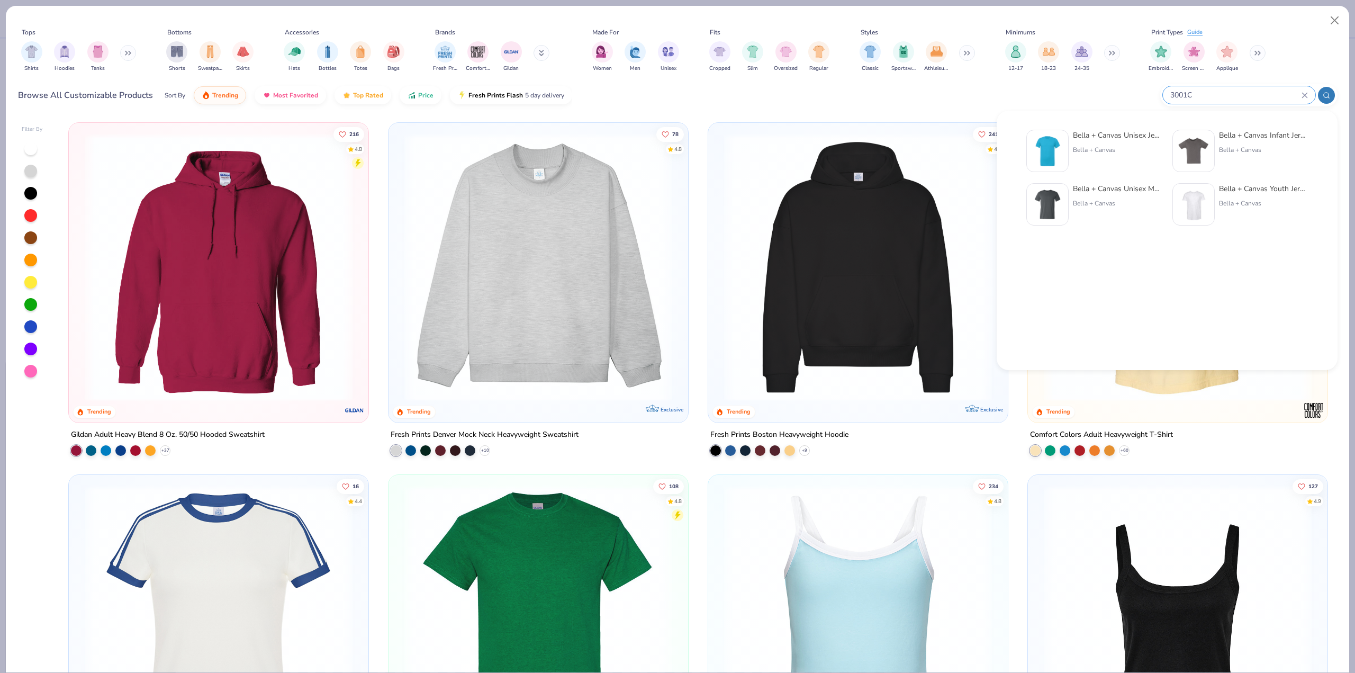
type input "3001C"
click at [1085, 154] on div "Bella + Canvas" at bounding box center [1117, 150] width 89 height 10
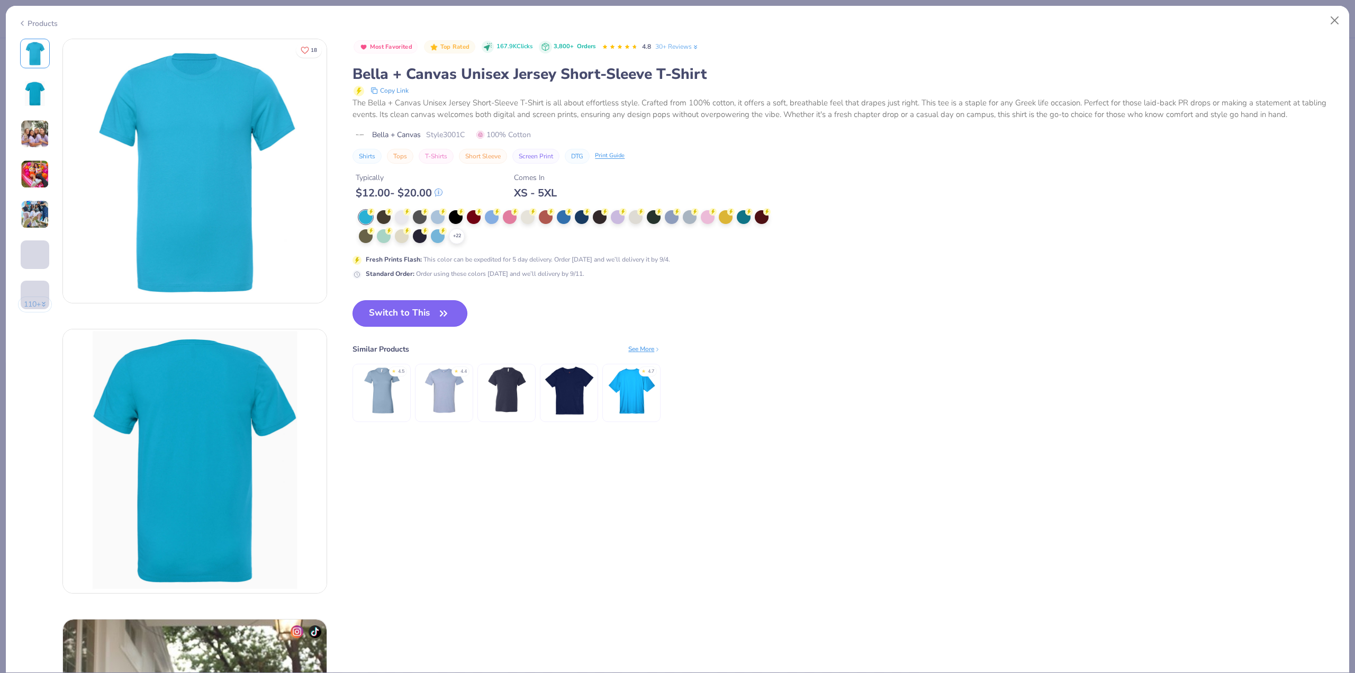
click at [413, 313] on button "Switch to This" at bounding box center [410, 313] width 115 height 26
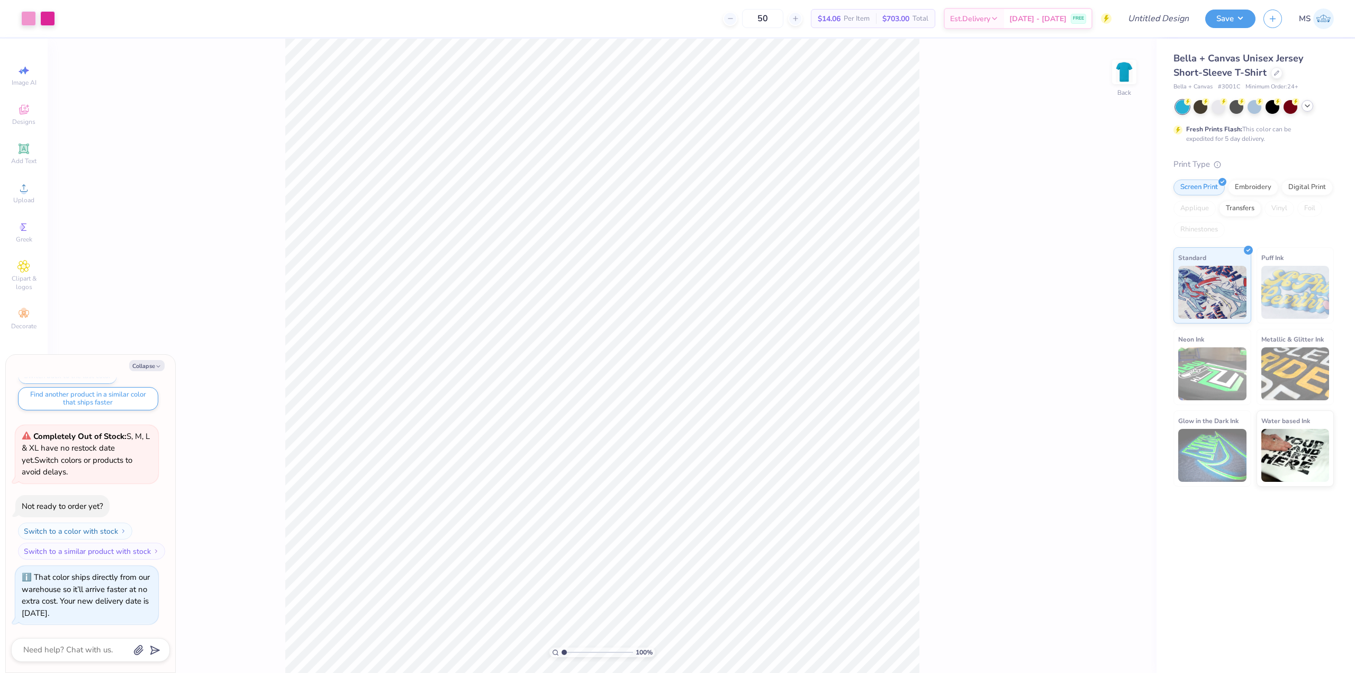
click at [1310, 107] on icon at bounding box center [1307, 106] width 8 height 8
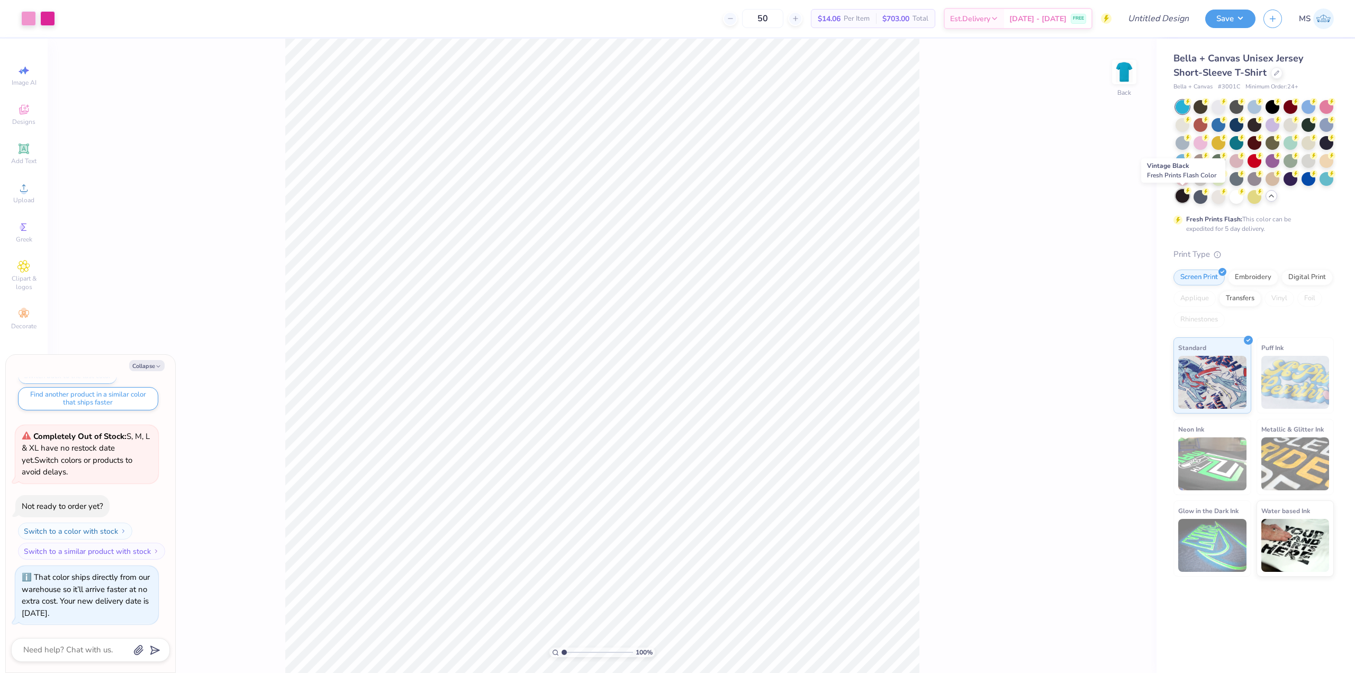
click at [1181, 194] on div at bounding box center [1183, 196] width 14 height 14
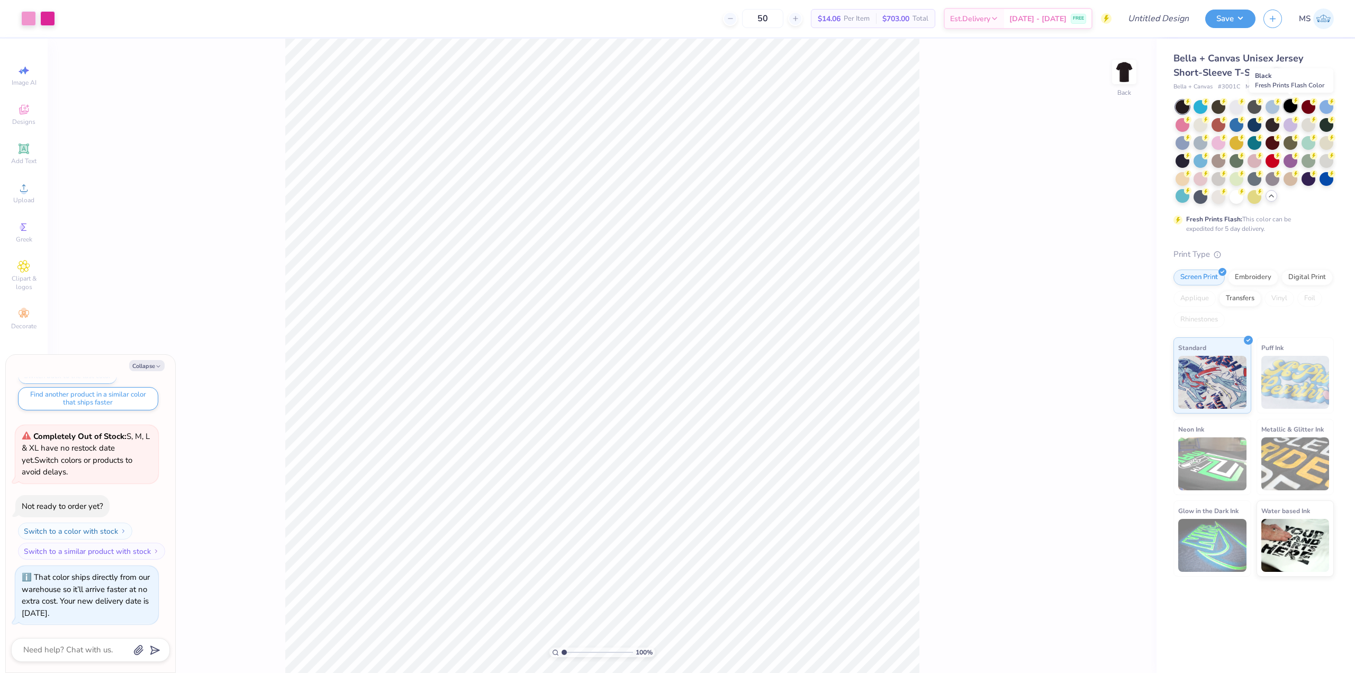
click at [1289, 108] on div at bounding box center [1291, 106] width 14 height 14
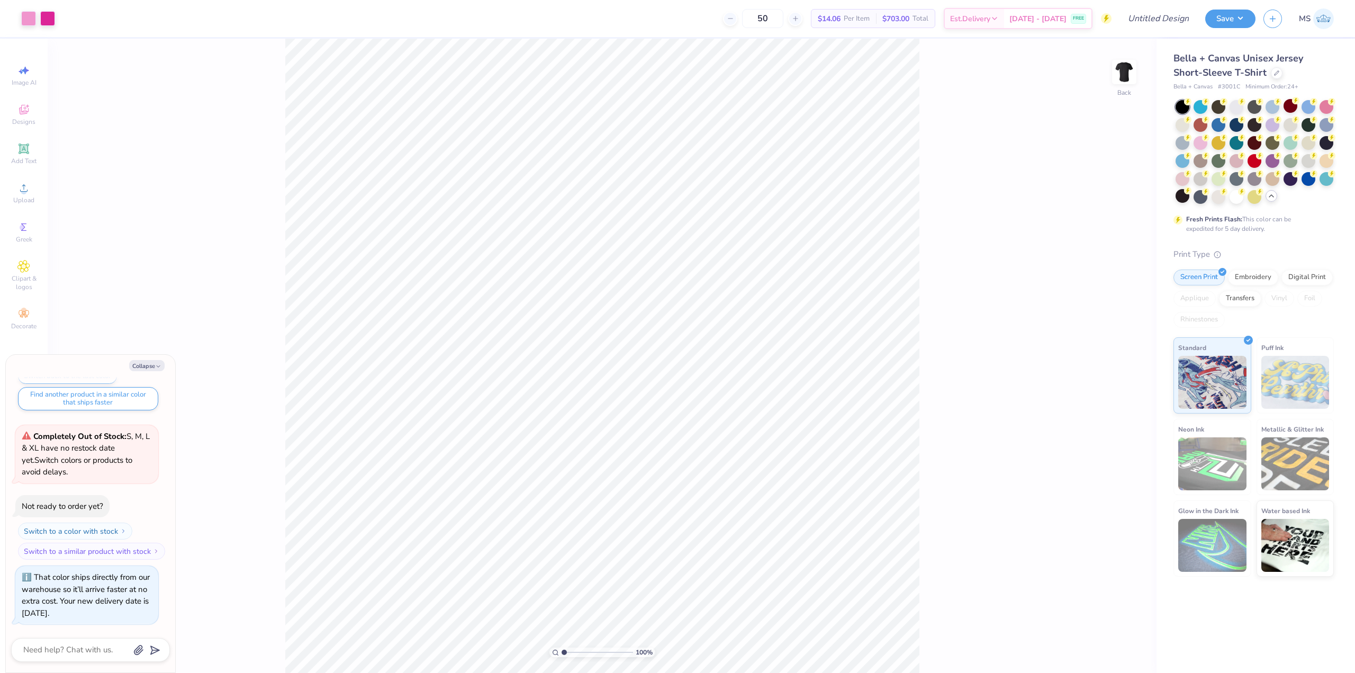
click at [1022, 226] on div "100 % Back" at bounding box center [602, 356] width 1109 height 634
click at [1031, 223] on div "100 % Back W 7.04 7.04 " H 2.40 2.40 " Y 4.59 4.59 " Center Middle Top Bottom" at bounding box center [602, 356] width 1109 height 634
click at [1004, 20] on div "Est. Delivery" at bounding box center [974, 20] width 59 height 19
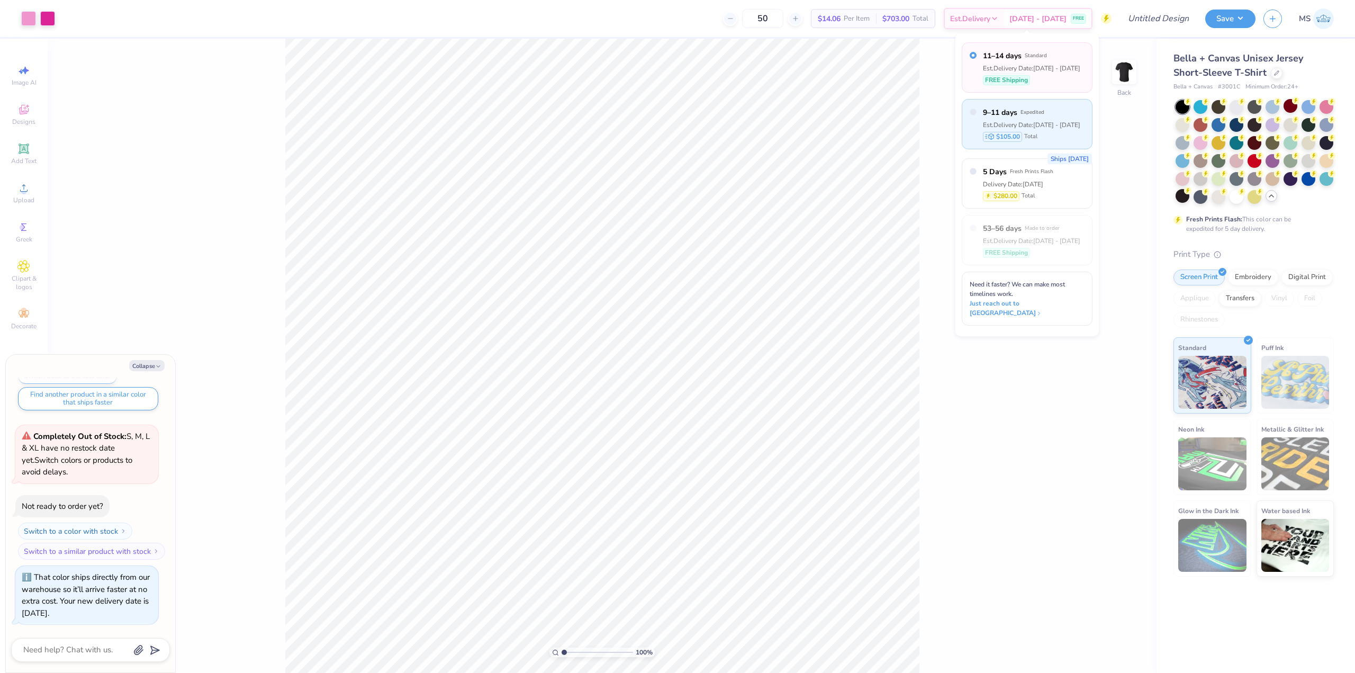
click at [1068, 129] on div "9–11 days Expedited Est. Delivery Date: Sep 5 - 7 $105.00 Total" at bounding box center [1027, 124] width 131 height 50
type textarea "x"
radio input "false"
radio input "true"
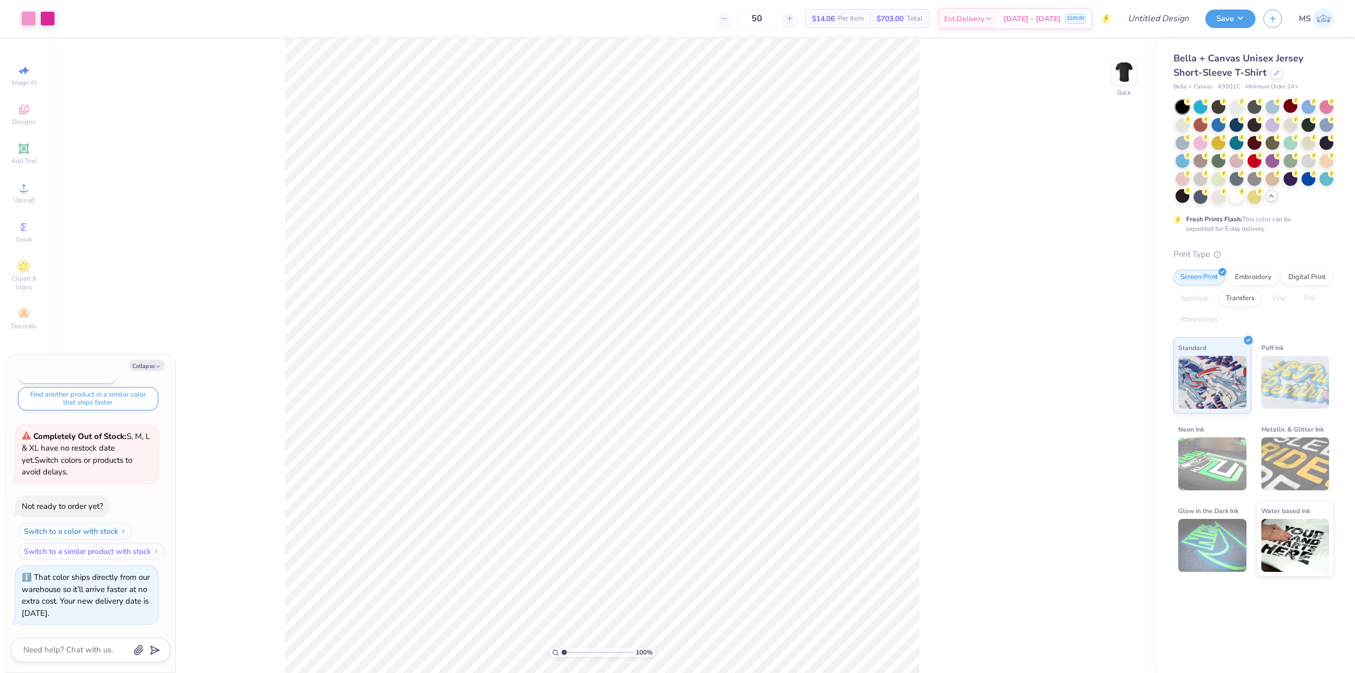
click at [1068, 129] on div "100 % Back" at bounding box center [602, 356] width 1109 height 634
click at [1105, 20] on icon at bounding box center [1106, 18] width 5 height 7
drag, startPoint x: 1183, startPoint y: 19, endPoint x: 1171, endPoint y: 20, distance: 12.2
click at [1178, 19] on input "Design Title" at bounding box center [1146, 18] width 104 height 21
click at [1085, 48] on div "100 % Back" at bounding box center [602, 356] width 1109 height 634
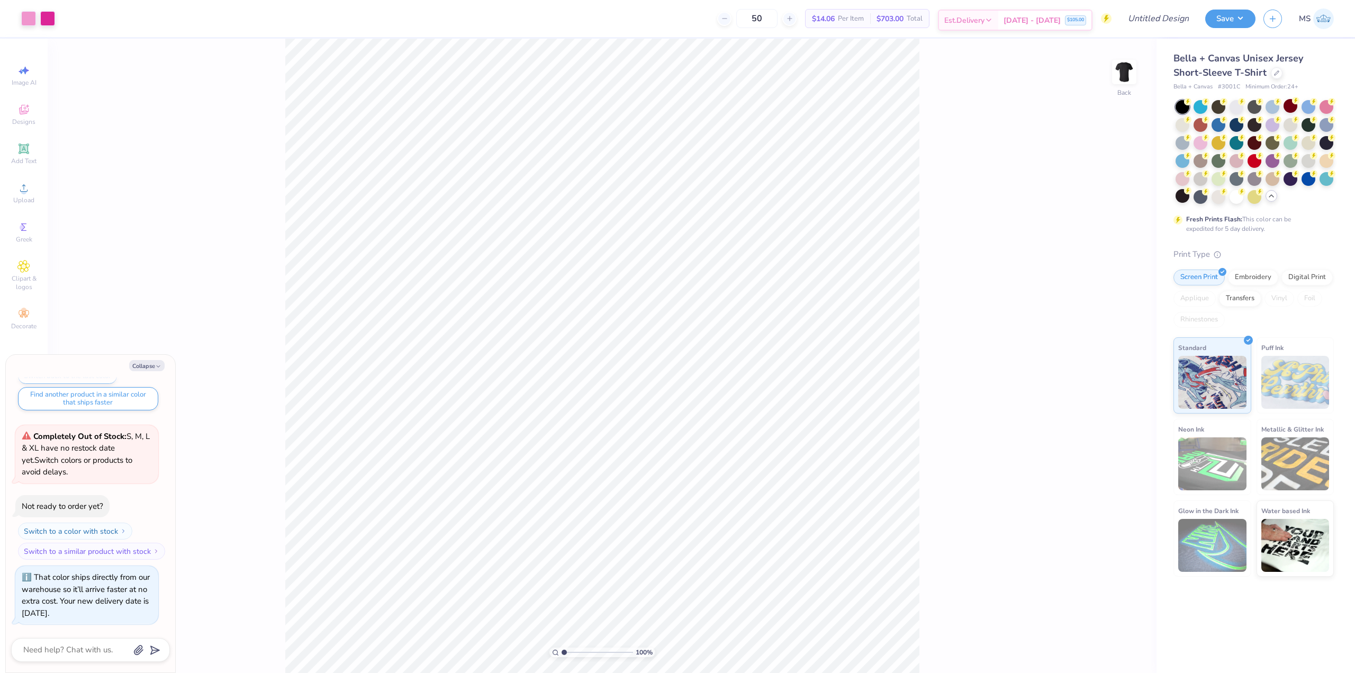
drag, startPoint x: 1108, startPoint y: 21, endPoint x: 1071, endPoint y: 23, distance: 37.1
click at [1106, 20] on g at bounding box center [1106, 18] width 11 height 11
click at [1040, 20] on span "Sep 5 - 7" at bounding box center [1032, 20] width 57 height 11
click at [904, 18] on span "$703.00" at bounding box center [890, 18] width 27 height 11
click at [864, 22] on span "Per Item" at bounding box center [851, 18] width 26 height 11
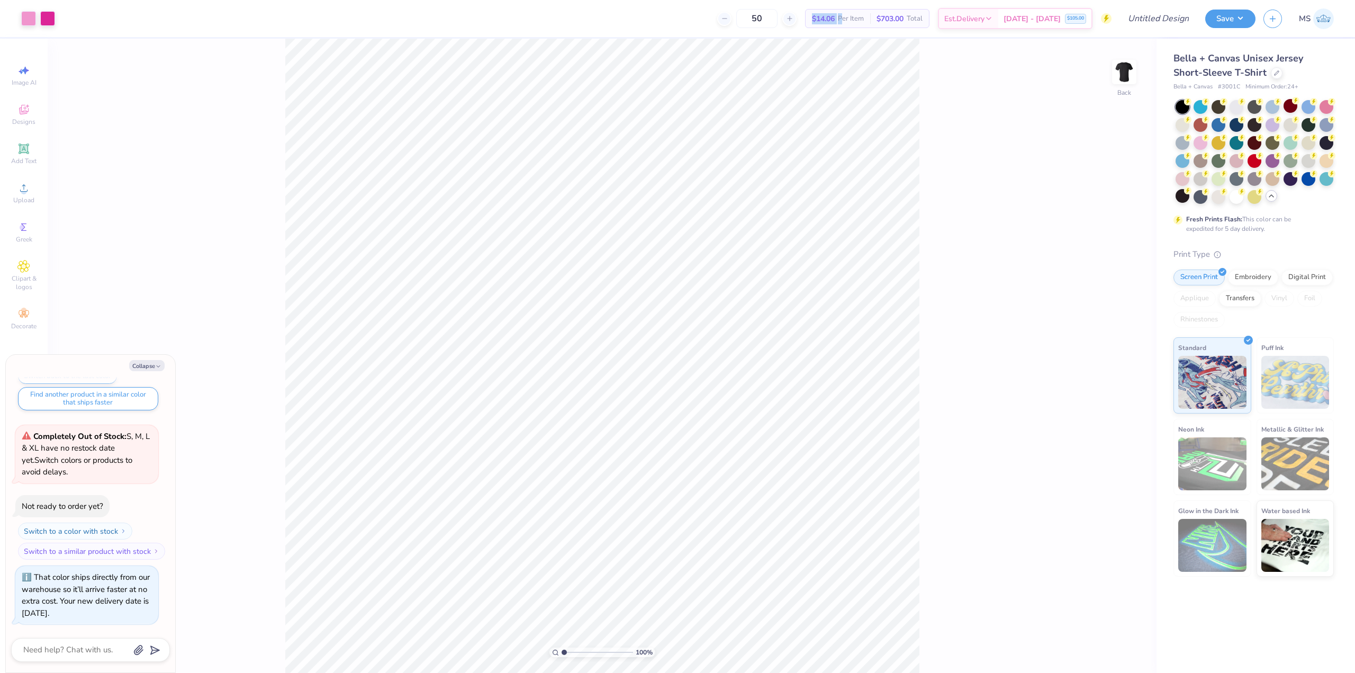
drag, startPoint x: 852, startPoint y: 21, endPoint x: 826, endPoint y: 25, distance: 26.3
click at [826, 25] on div "$14.06 Per Item" at bounding box center [838, 19] width 65 height 18
click at [977, 247] on div "100 % Back" at bounding box center [602, 356] width 1109 height 634
